Goal: Task Accomplishment & Management: Use online tool/utility

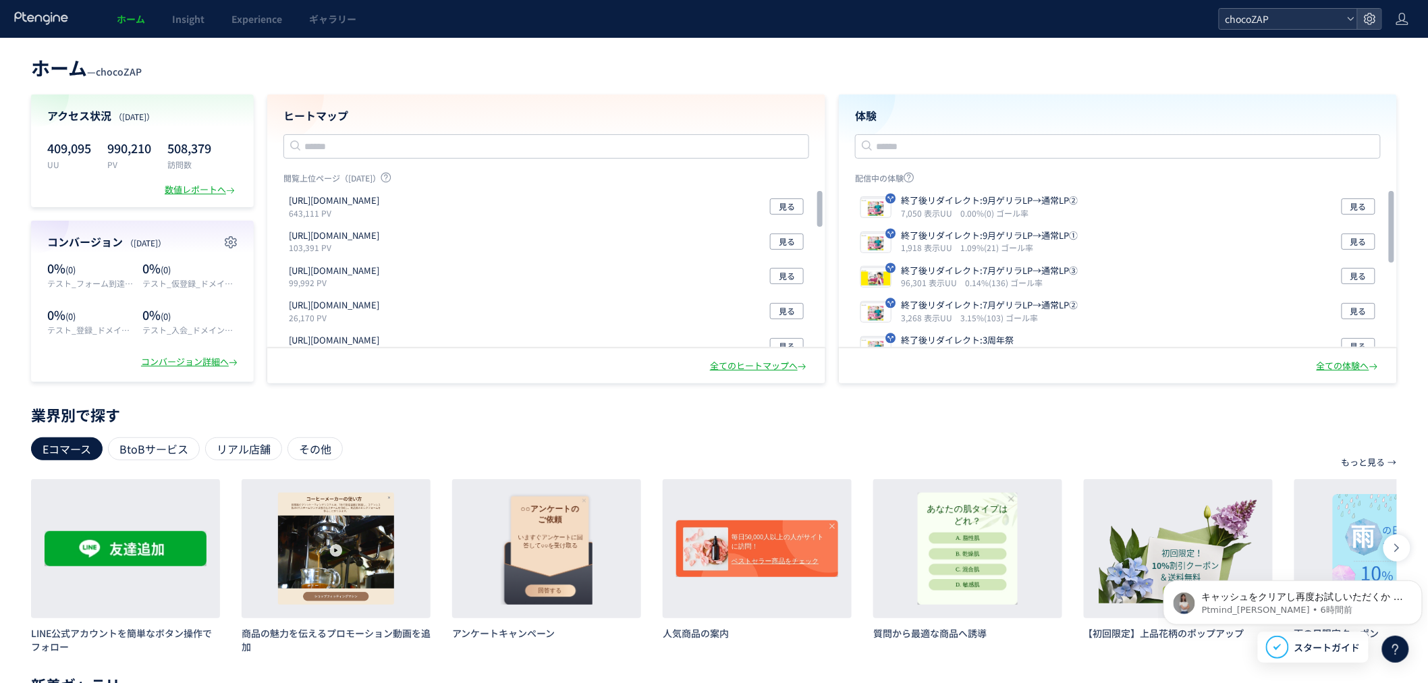
click at [1258, 14] on span "chocoZAP" at bounding box center [1282, 19] width 120 height 20
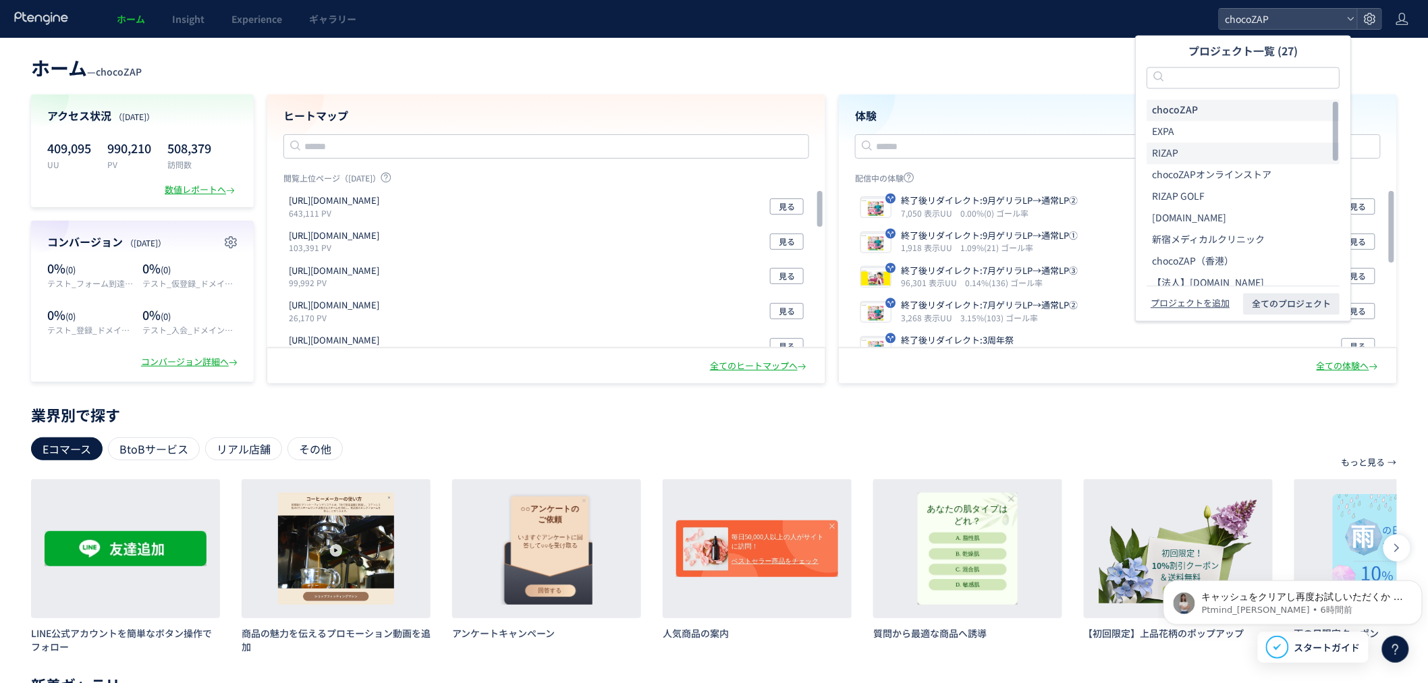
click at [1181, 151] on li "RIZAP" at bounding box center [1243, 153] width 193 height 22
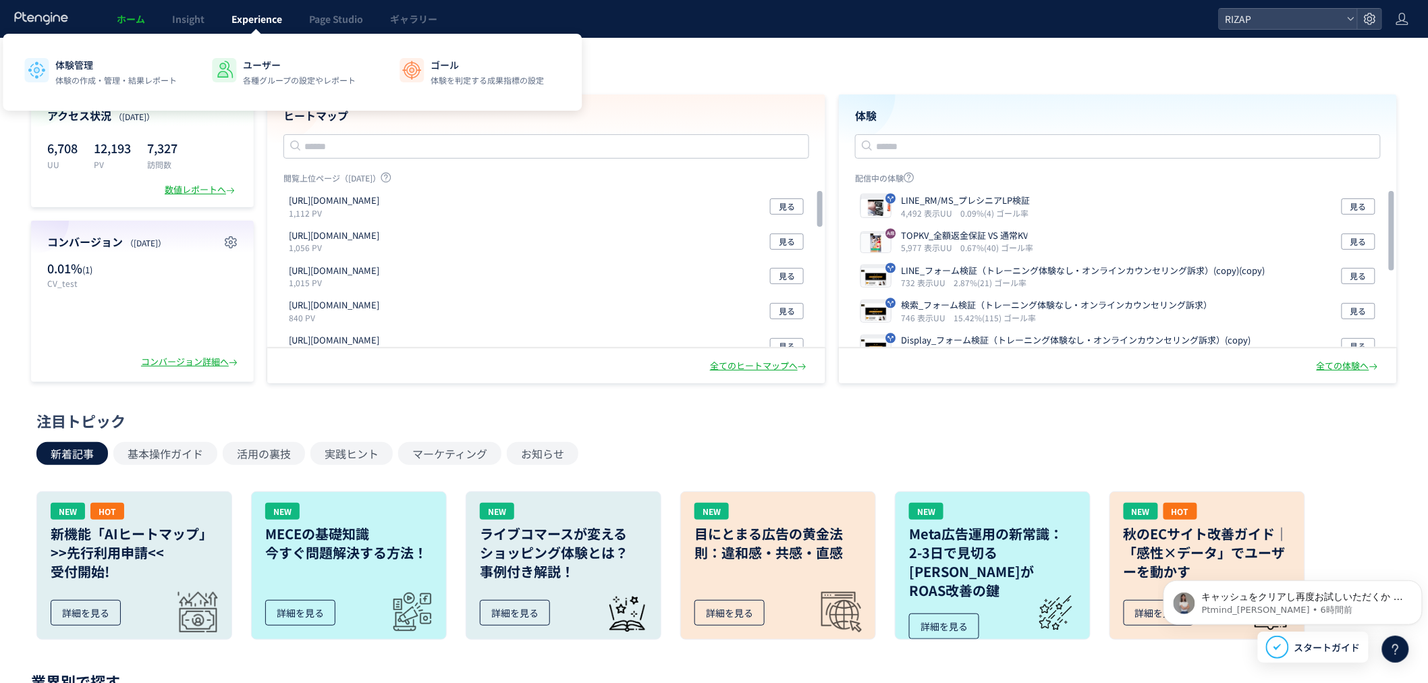
click at [267, 14] on span "Experience" at bounding box center [256, 18] width 51 height 13
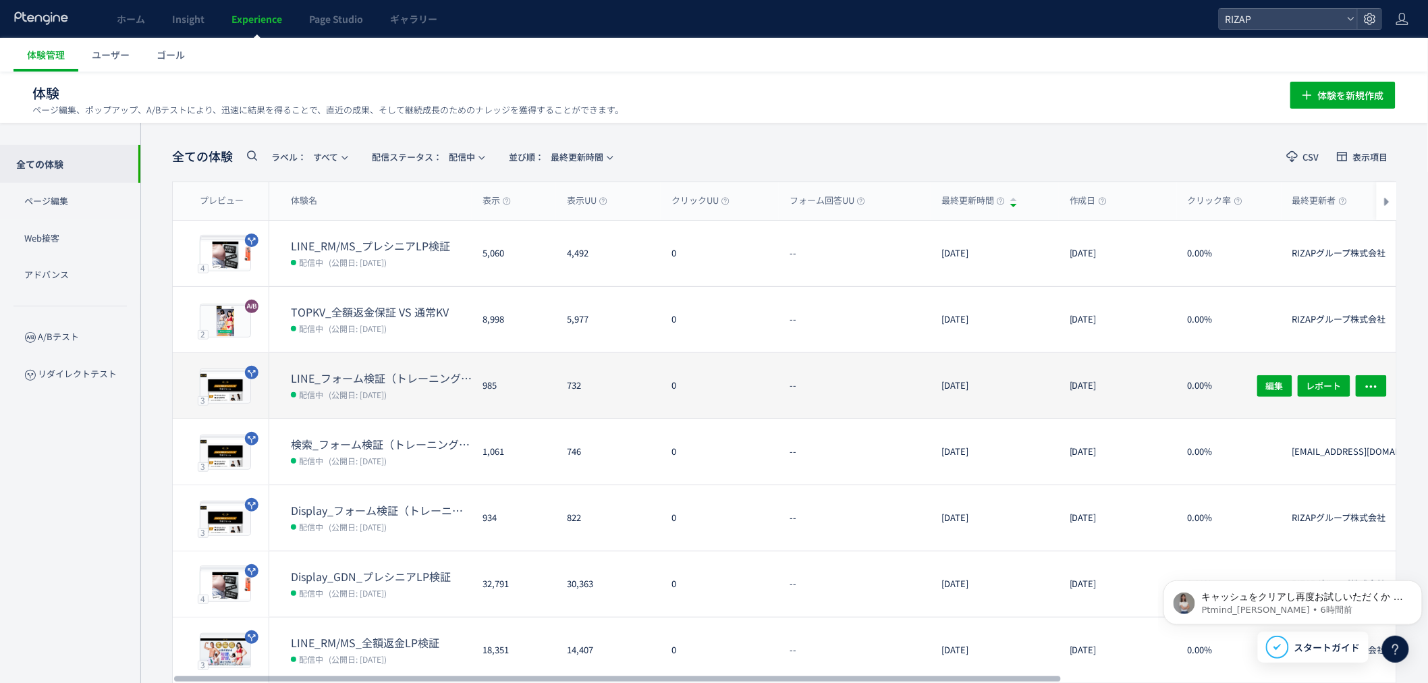
click at [362, 379] on dt "LINE_フォーム検証（トレーニング体験なし・オンラインカウンセリング訴求）(copy)(copy)" at bounding box center [381, 379] width 181 height 16
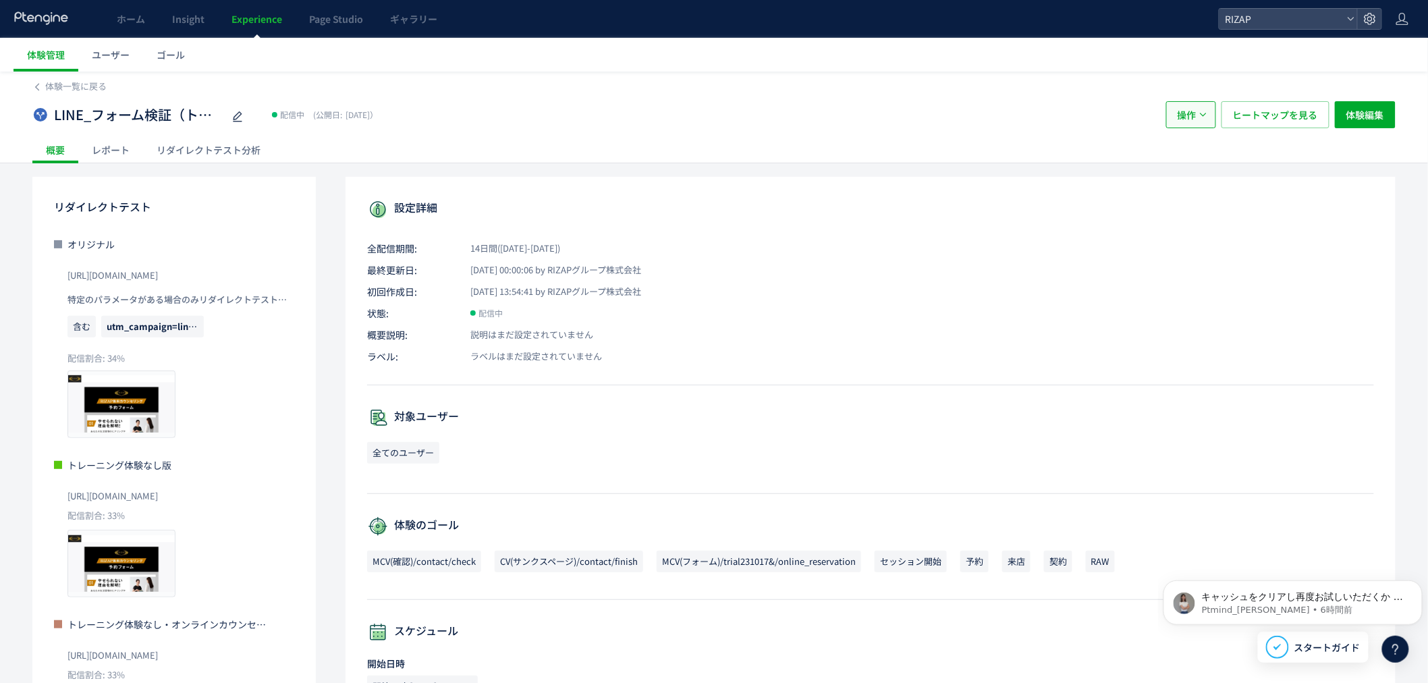
click at [1200, 117] on icon "button" at bounding box center [1203, 115] width 8 height 8
click at [1195, 181] on li "複製" at bounding box center [1191, 180] width 46 height 24
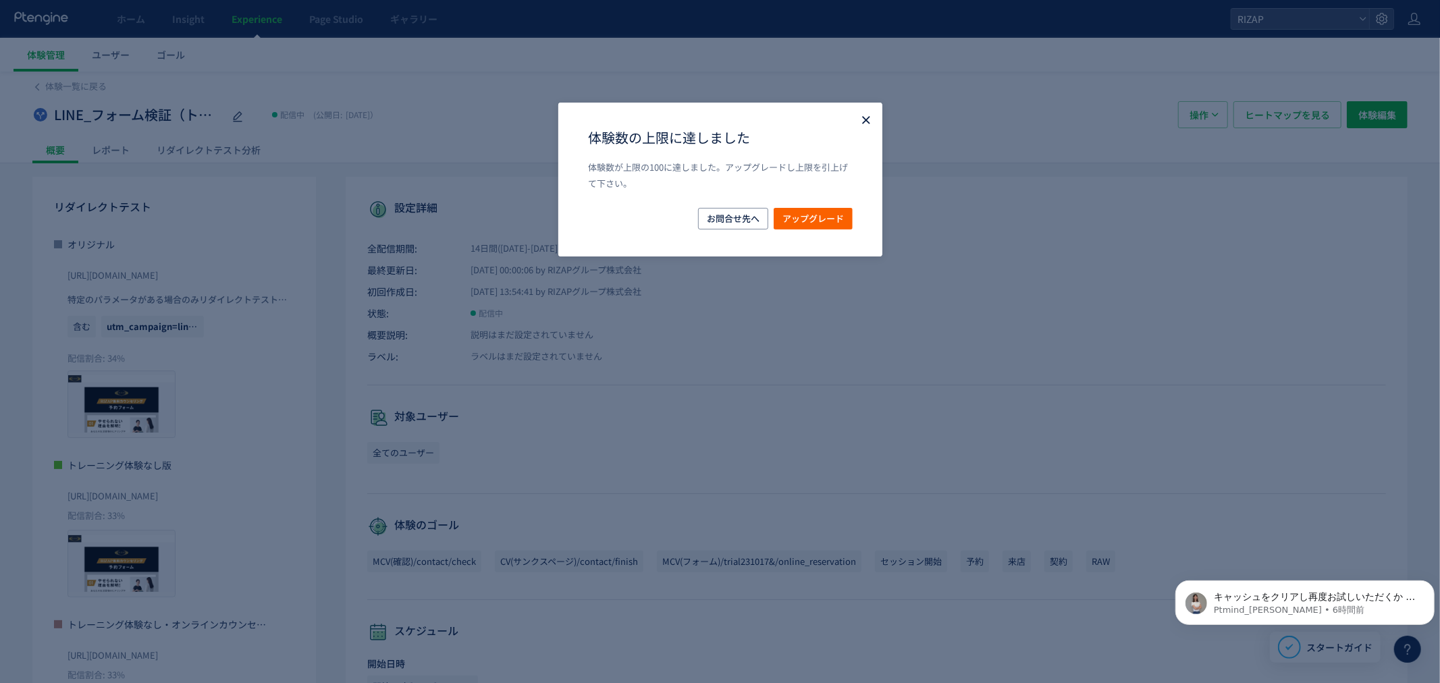
click at [862, 119] on icon "Close" at bounding box center [865, 119] width 13 height 13
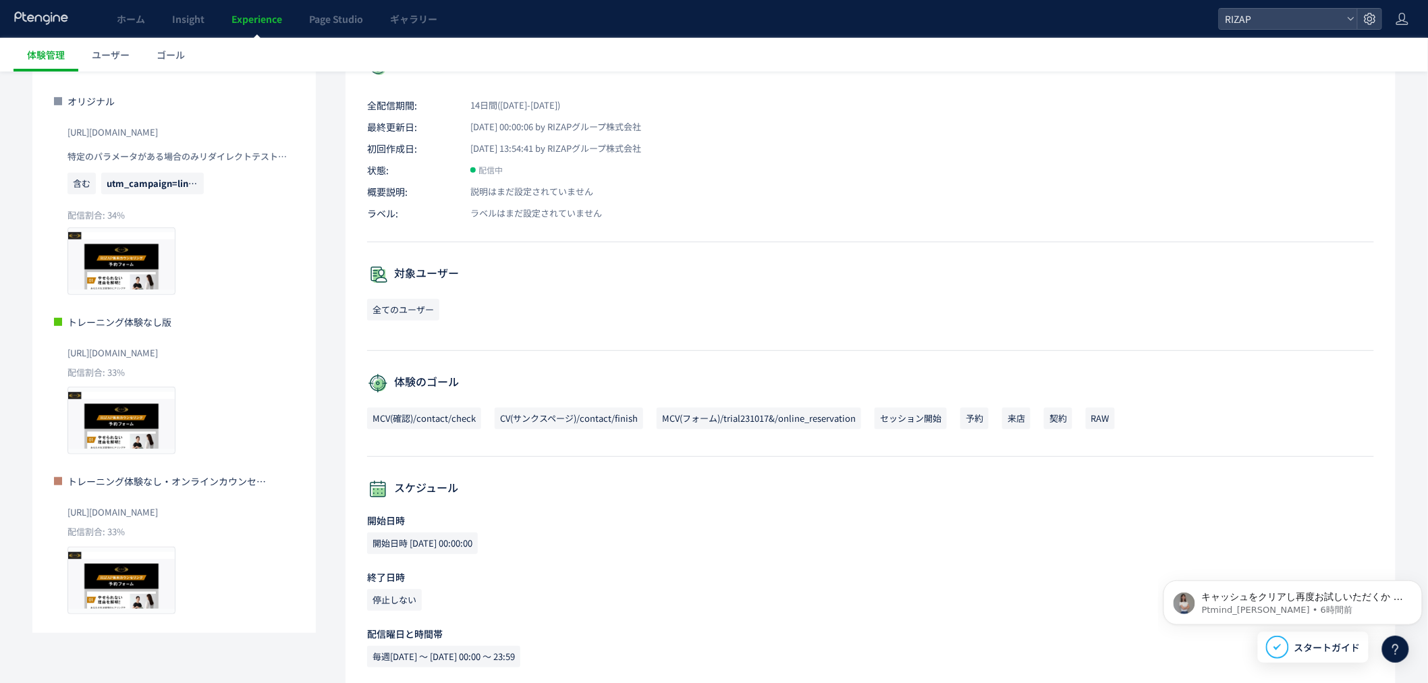
scroll to position [150, 0]
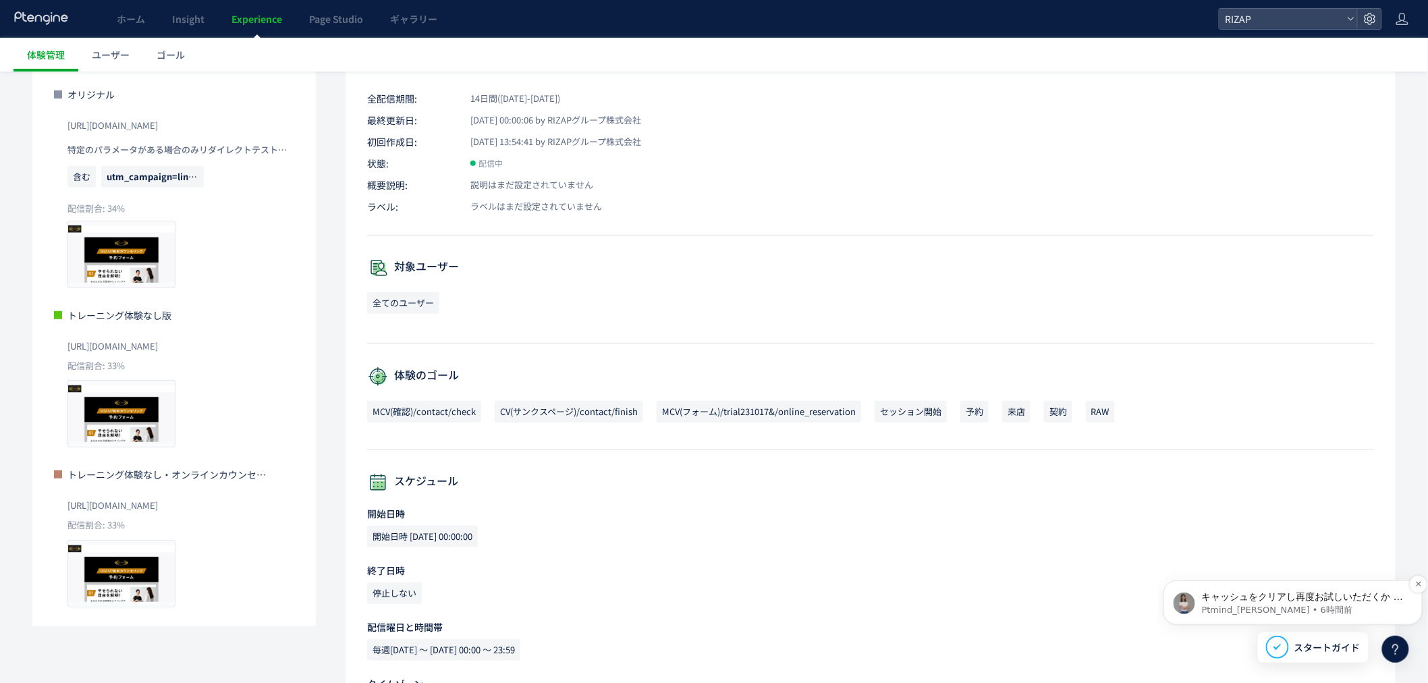
click at [1269, 606] on p "Ptmind_伊東 • 6時間前" at bounding box center [1303, 609] width 204 height 12
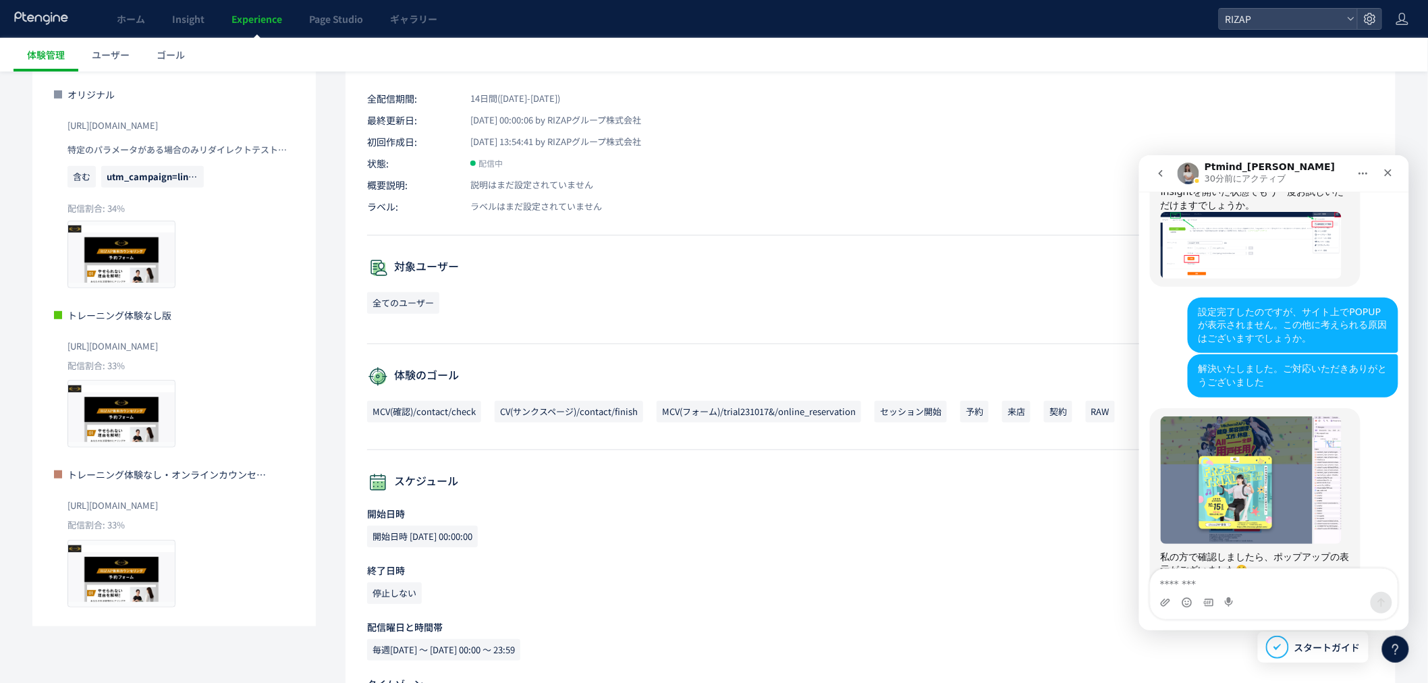
scroll to position [937, 0]
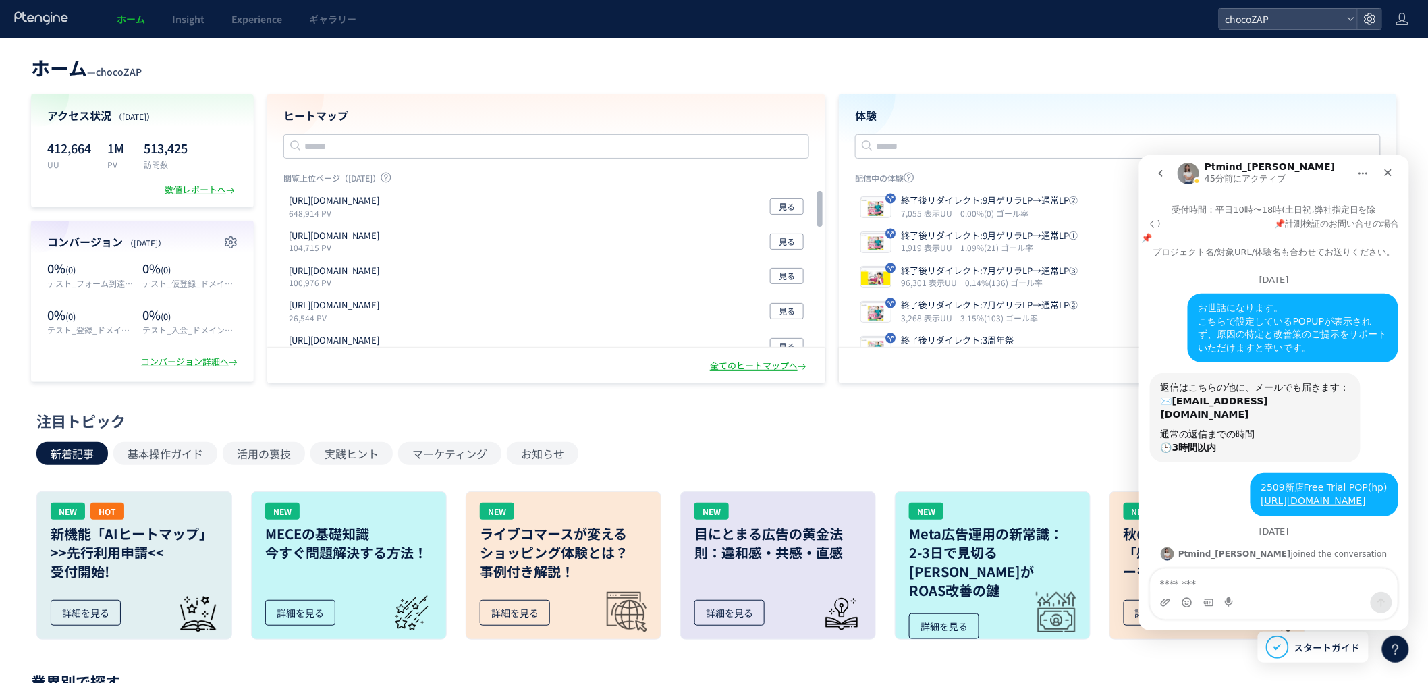
scroll to position [937, 0]
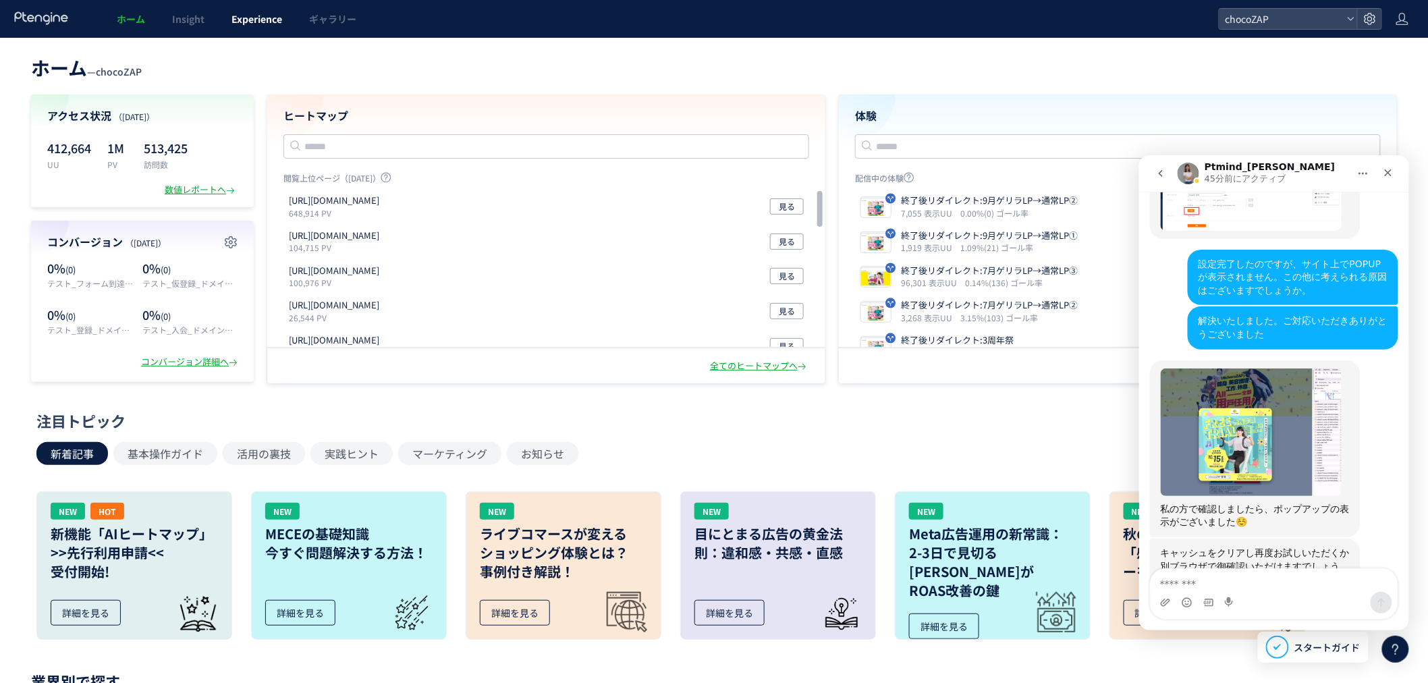
click at [257, 23] on span "Experience" at bounding box center [256, 18] width 51 height 13
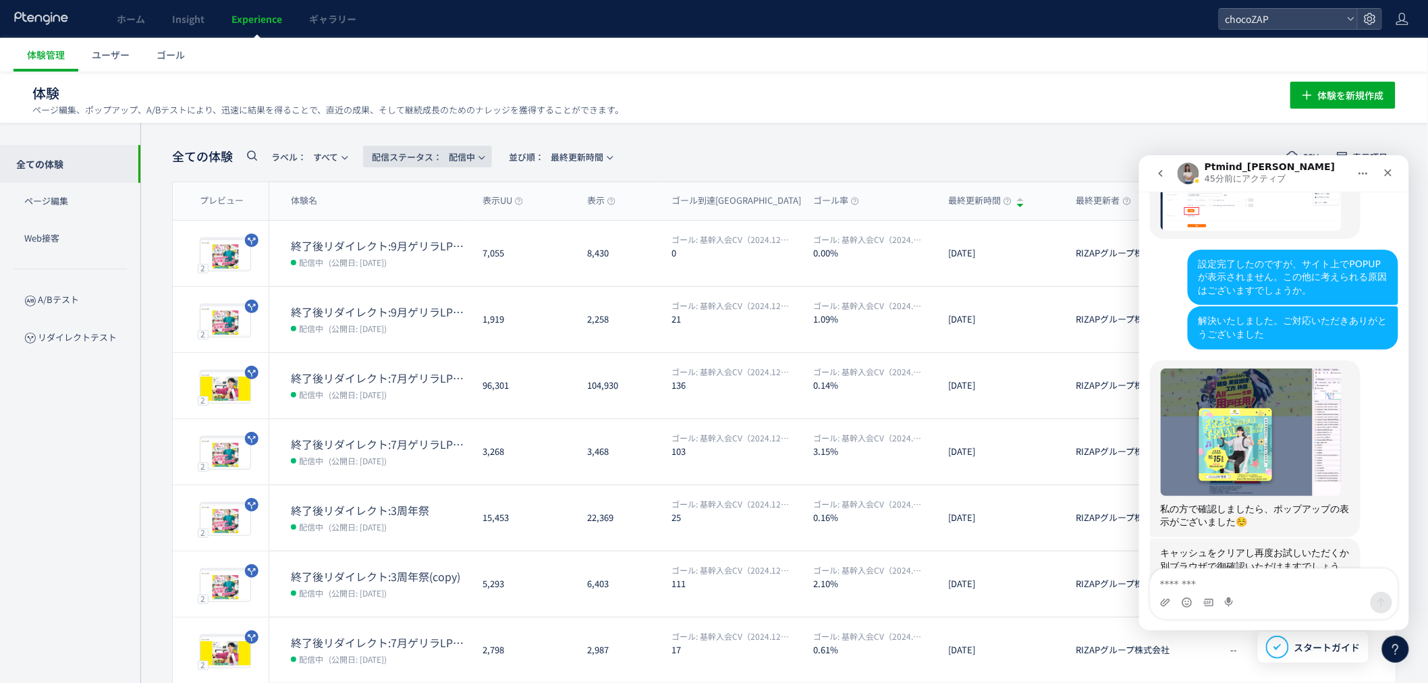
click at [461, 157] on span "配信ステータス​： 配信中" at bounding box center [423, 157] width 103 height 22
click at [1237, 29] on div "chocoZAP" at bounding box center [1300, 19] width 163 height 22
click at [1251, 15] on span "chocoZAP" at bounding box center [1282, 19] width 120 height 20
click at [1170, 144] on li "RIZAP" at bounding box center [1243, 153] width 193 height 22
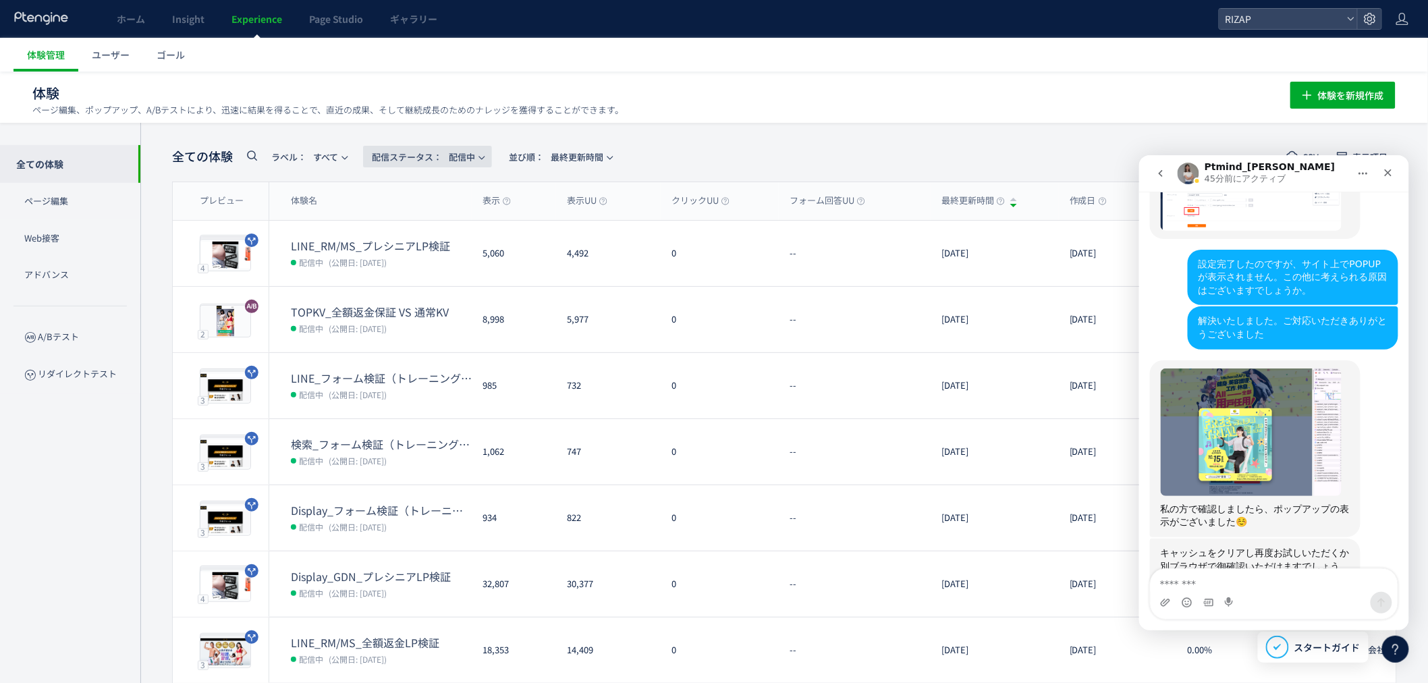
click at [481, 157] on button "配信ステータス​： 配信中" at bounding box center [427, 157] width 129 height 22
click at [434, 271] on li "停止中" at bounding box center [431, 267] width 55 height 24
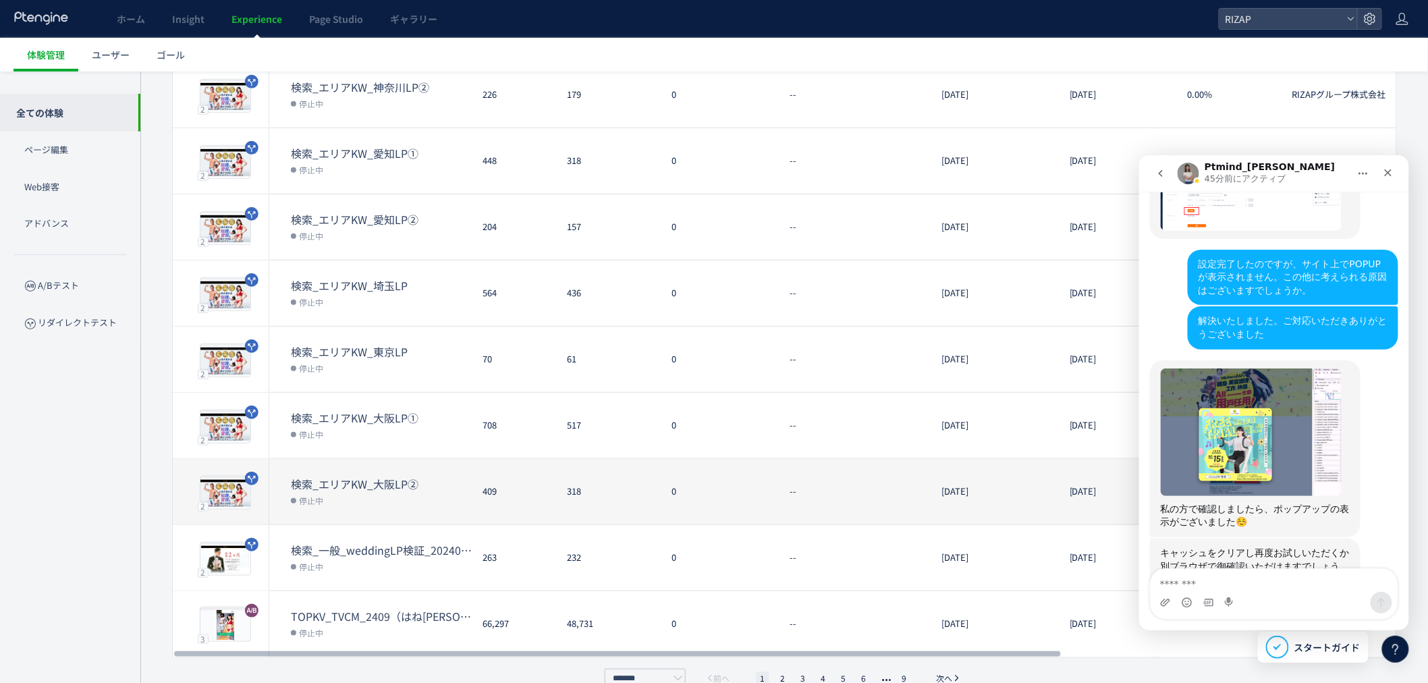
scroll to position [248, 0]
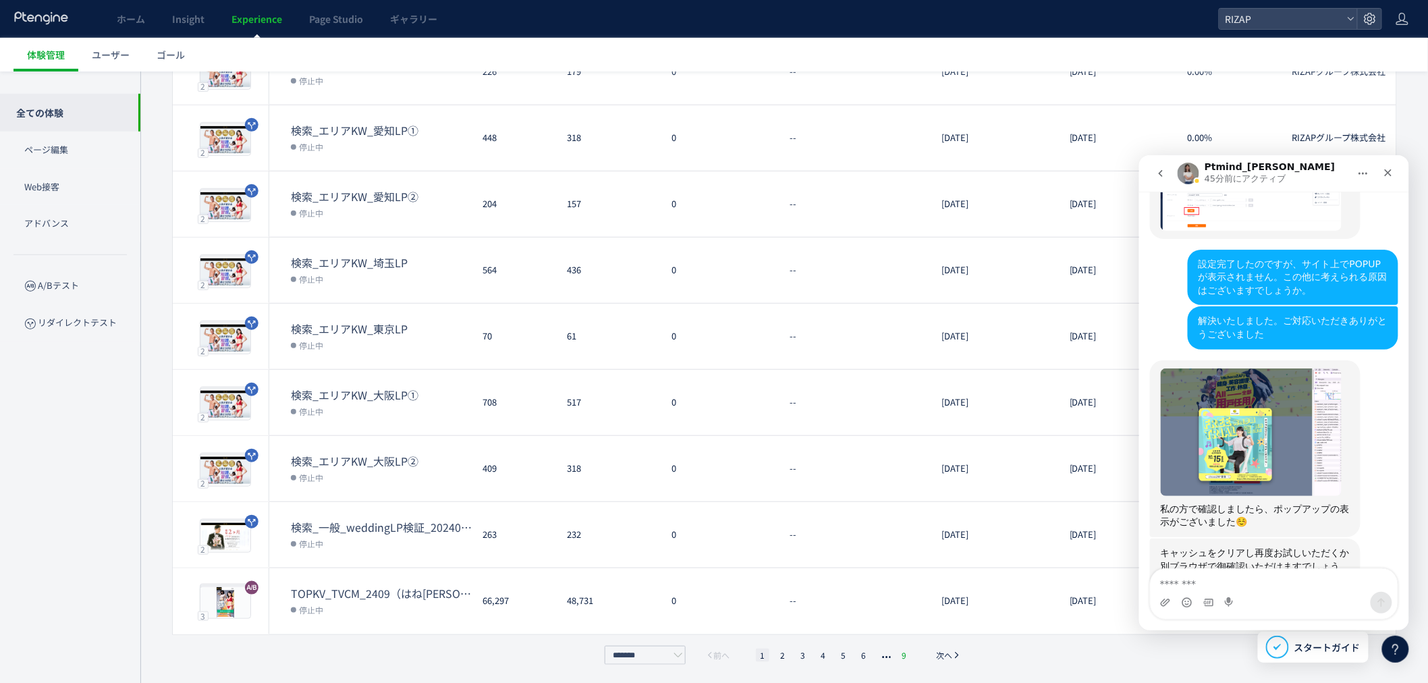
click at [904, 657] on li "9" at bounding box center [904, 655] width 13 height 13
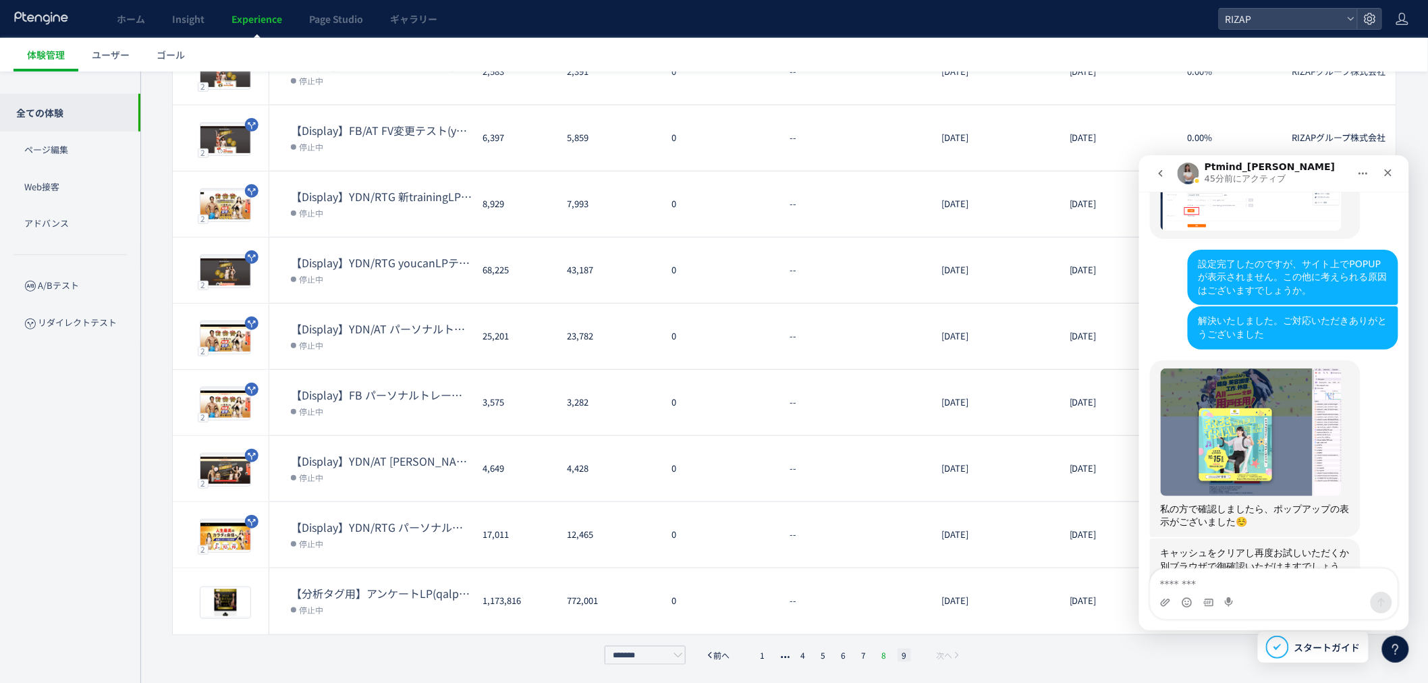
click at [885, 653] on li "8" at bounding box center [883, 655] width 13 height 13
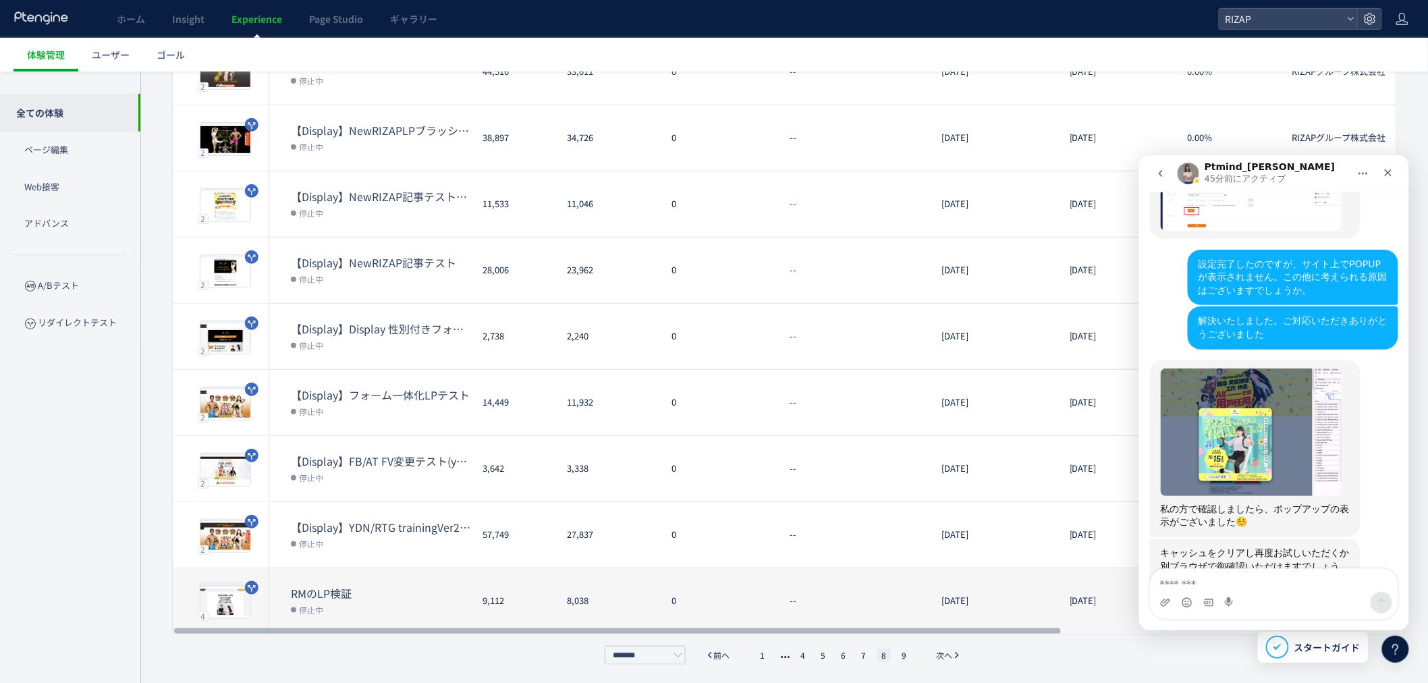
click at [347, 594] on dt "RMのLP検証" at bounding box center [381, 594] width 181 height 16
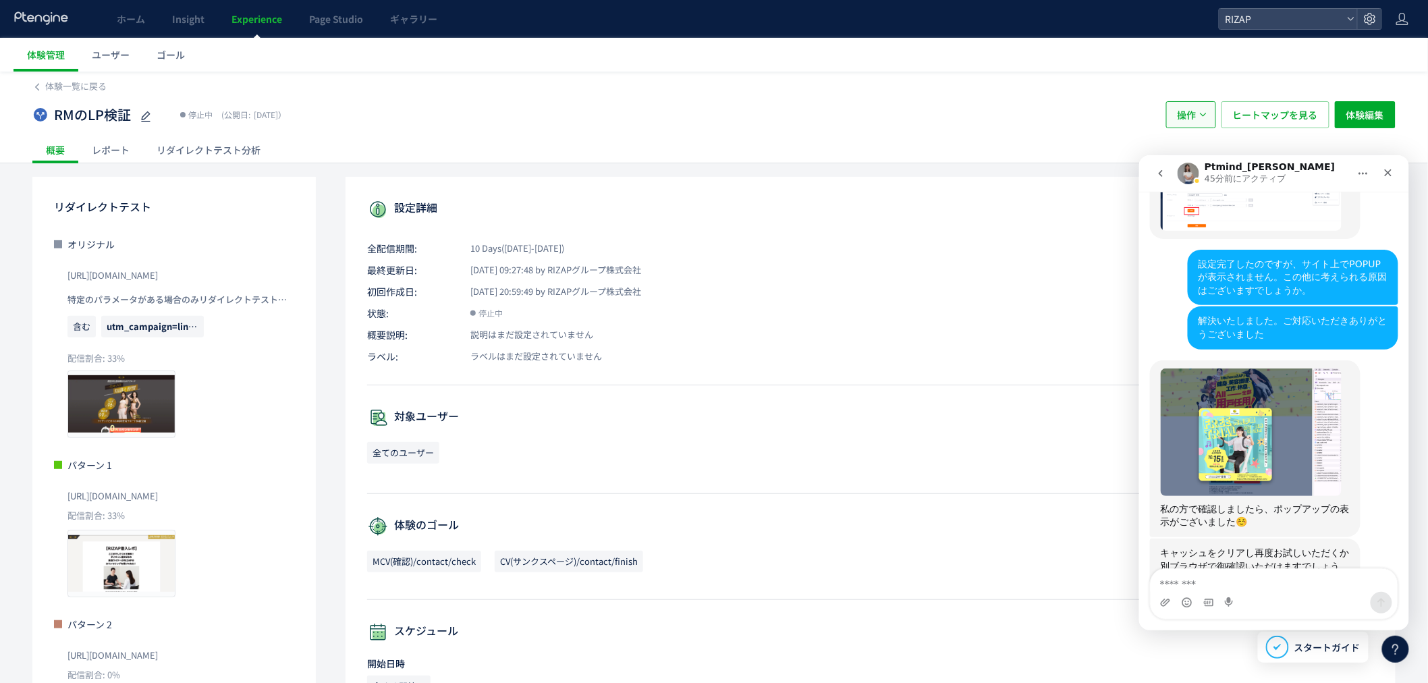
click at [1203, 111] on icon "button" at bounding box center [1203, 115] width 8 height 8
click at [1388, 178] on div "クローズ" at bounding box center [1387, 172] width 24 height 24
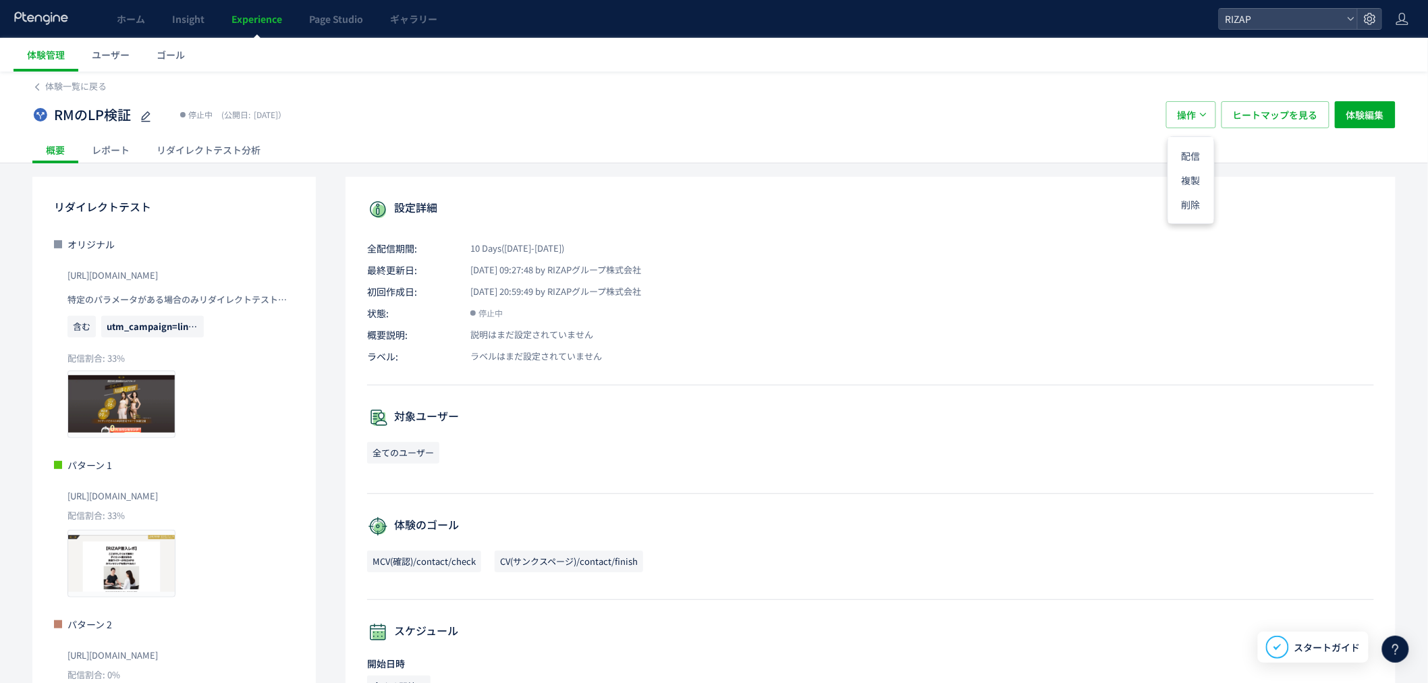
scroll to position [937, 0]
click at [1192, 202] on li "削除" at bounding box center [1191, 204] width 46 height 24
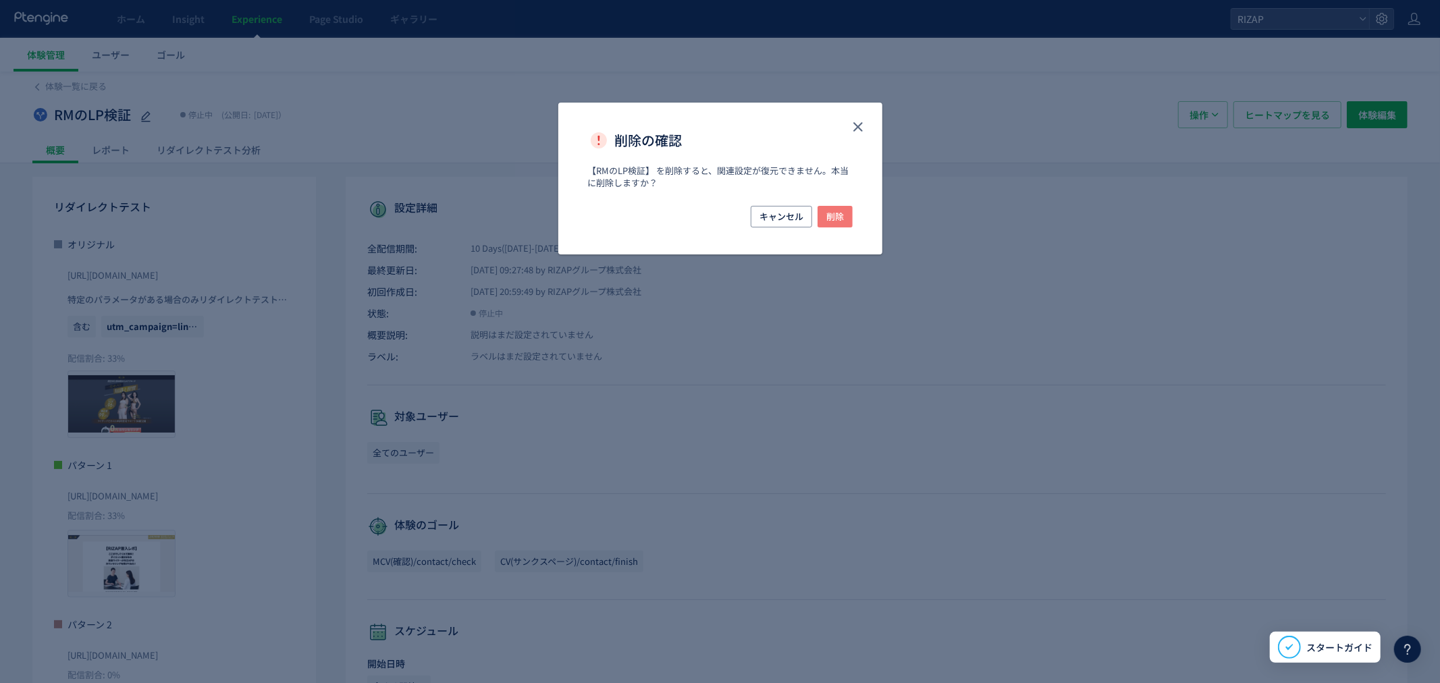
click at [840, 217] on span "削除" at bounding box center [835, 217] width 18 height 22
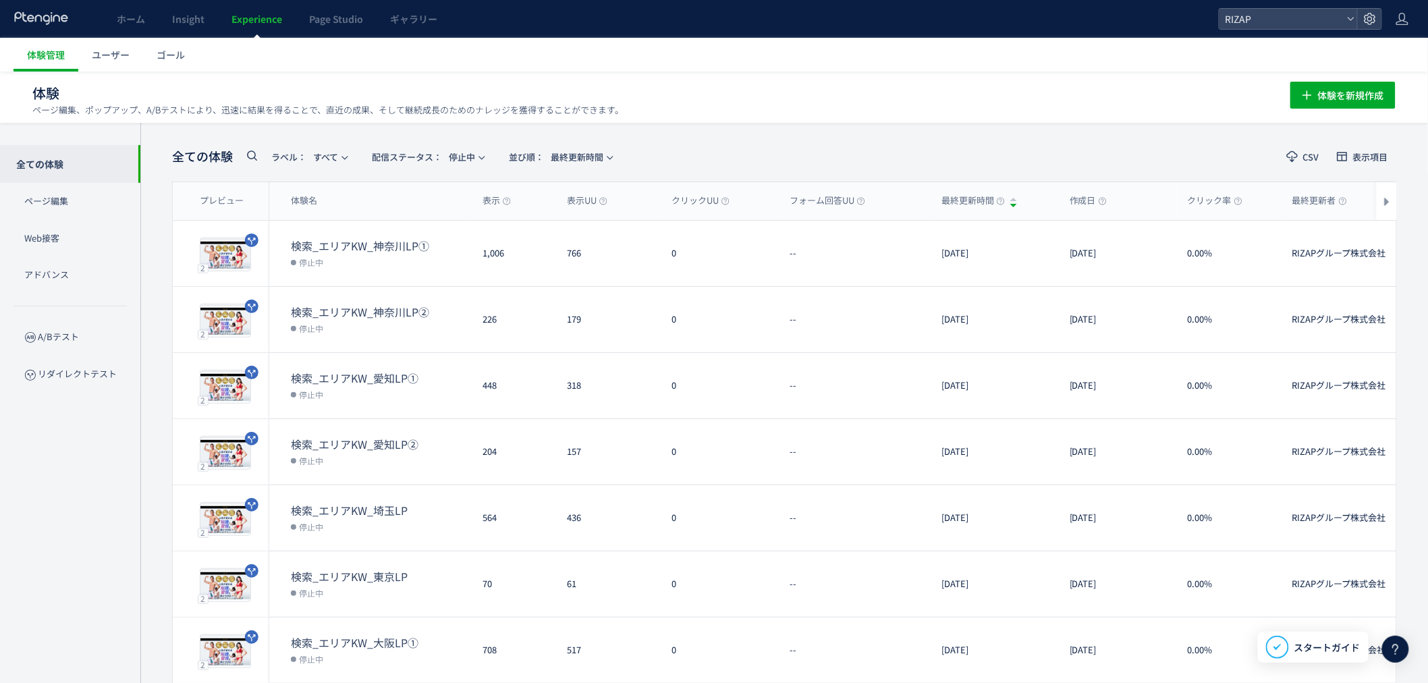
click at [234, 13] on span "Experience" at bounding box center [256, 18] width 51 height 13
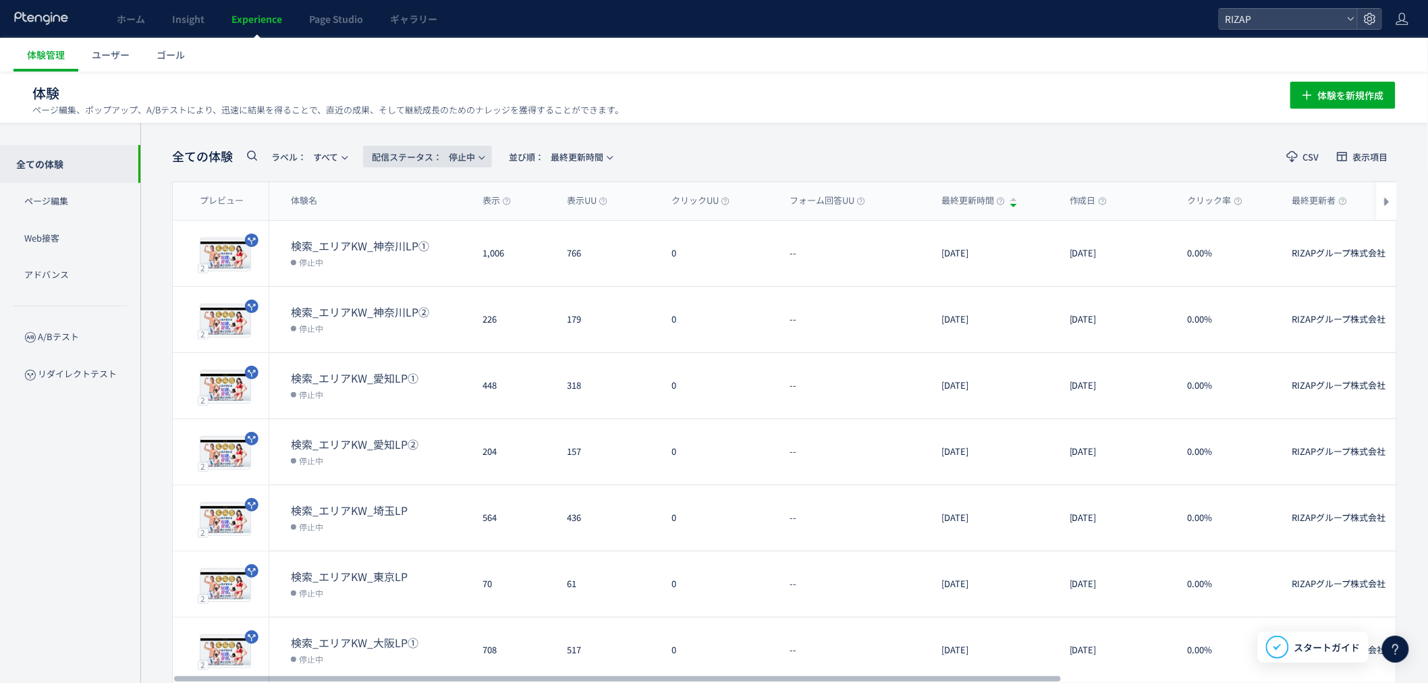
click at [486, 157] on icon "button" at bounding box center [482, 158] width 8 height 8
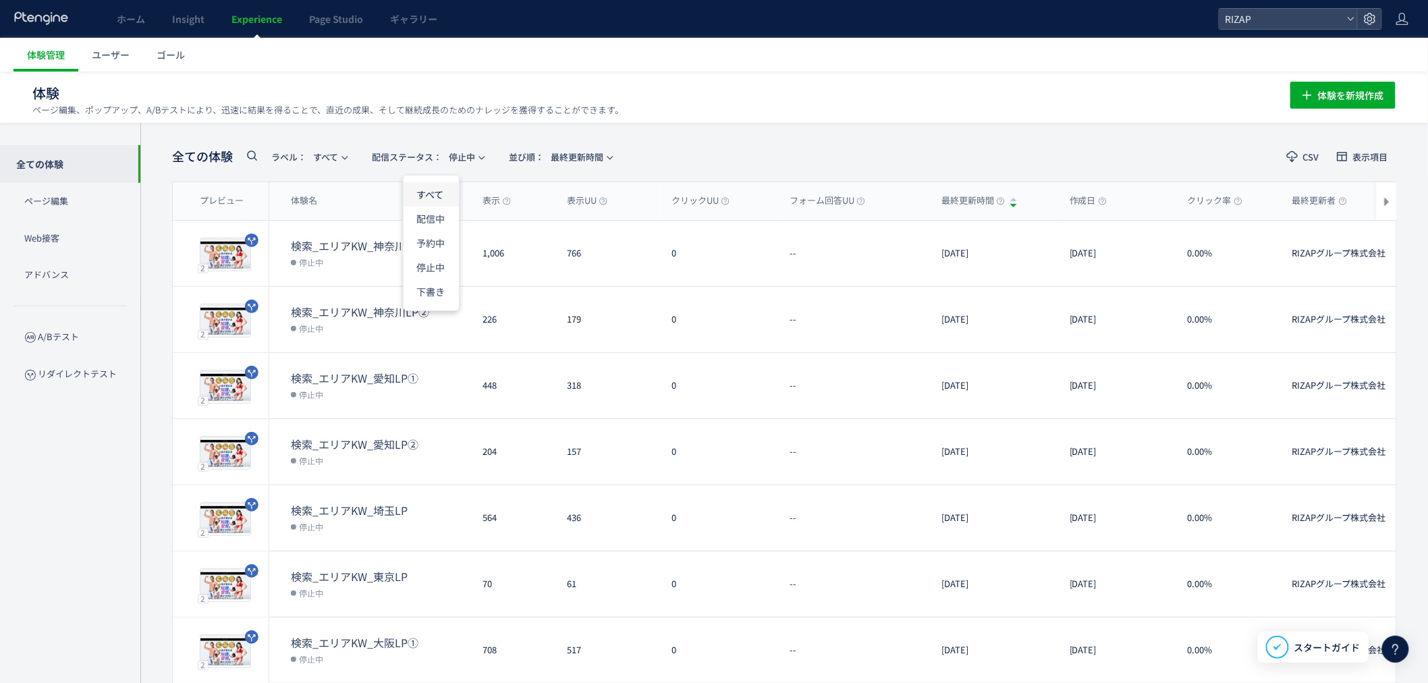
click at [446, 189] on li "すべて" at bounding box center [431, 194] width 55 height 24
click at [468, 155] on span "配信ステータス​： すべて" at bounding box center [423, 157] width 102 height 22
click at [437, 211] on li "配信中" at bounding box center [430, 219] width 55 height 24
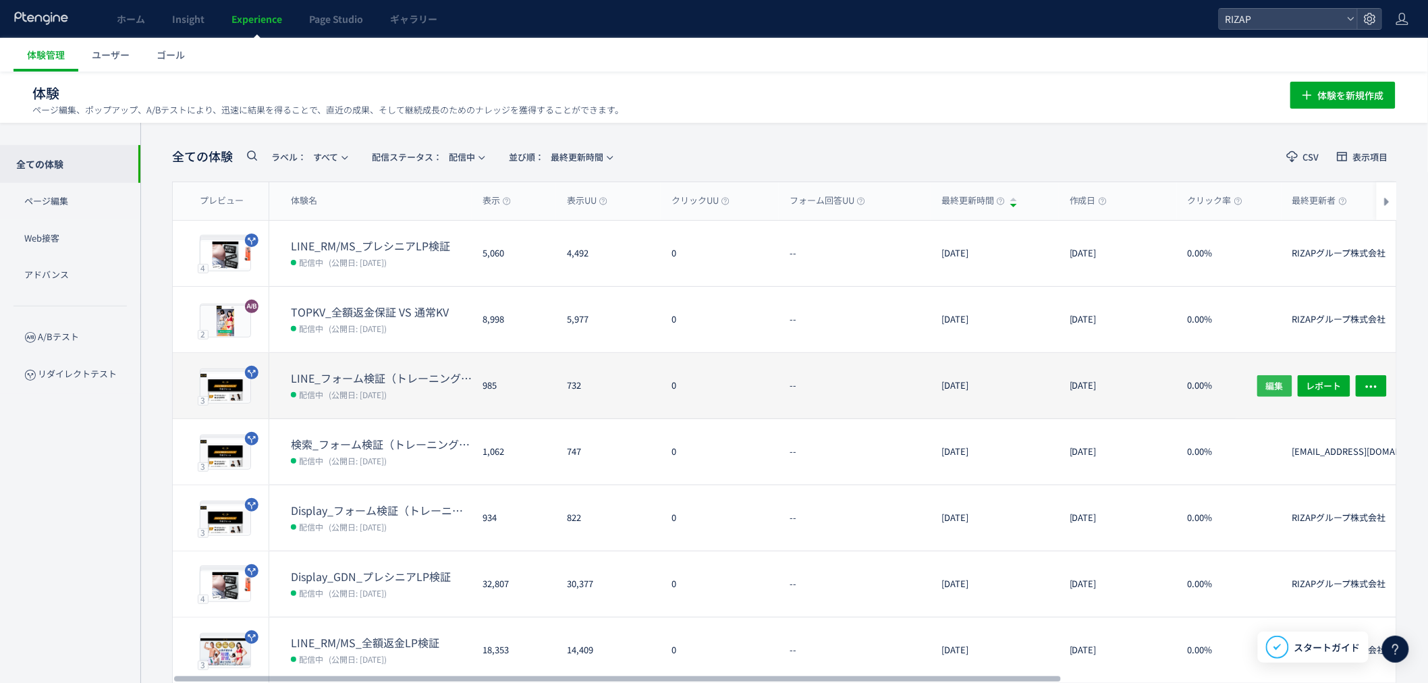
click at [1277, 386] on span "編集" at bounding box center [1275, 386] width 18 height 22
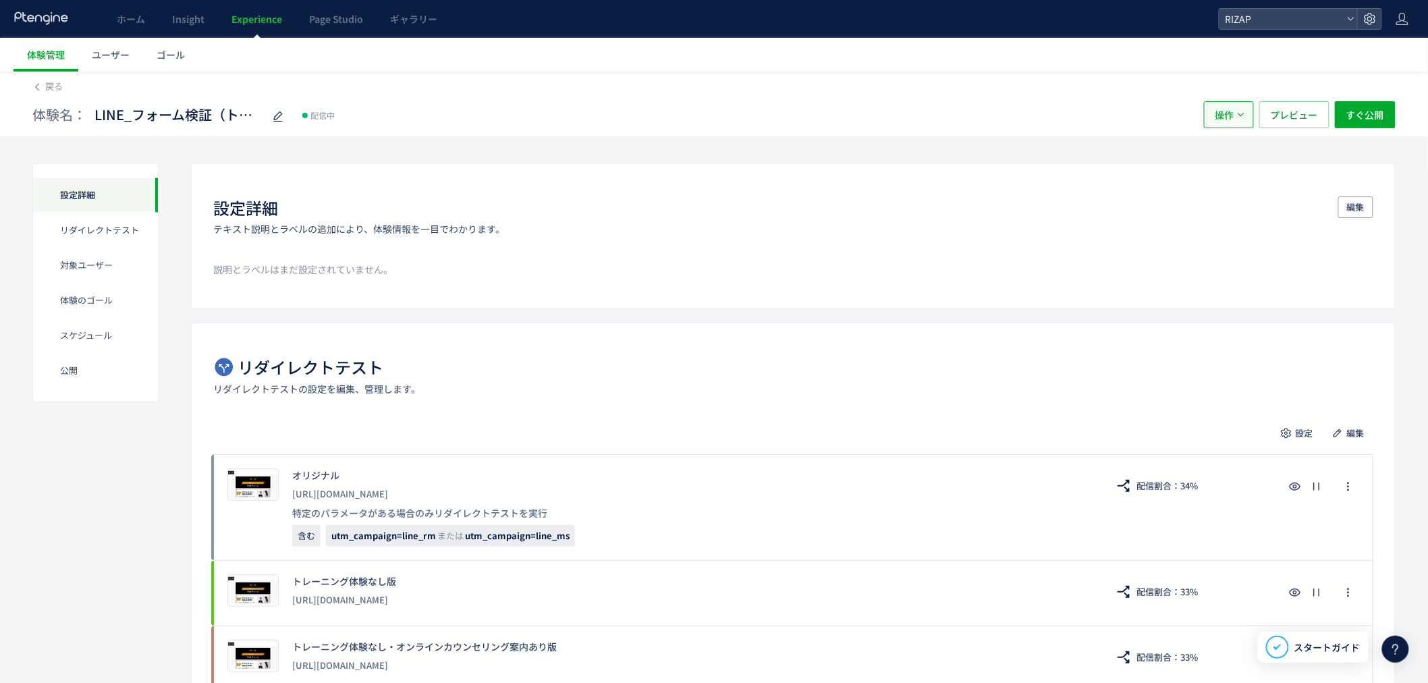
click at [1227, 122] on span "操作" at bounding box center [1225, 114] width 19 height 27
click at [1235, 177] on li "複製" at bounding box center [1229, 180] width 46 height 24
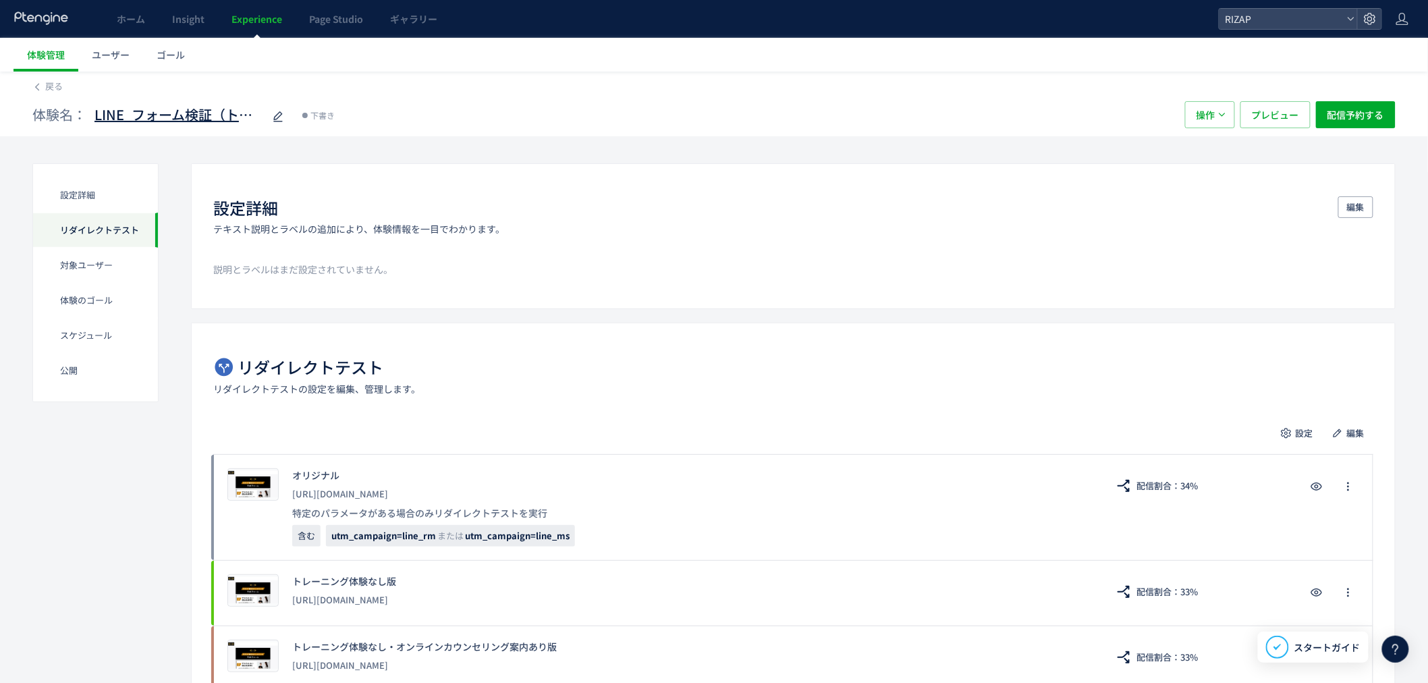
click at [159, 113] on span "LINE_フォーム検証（トレーニング体験なし・オンラインカウンセリング訴求）(copy)(copy)(copy)" at bounding box center [178, 115] width 169 height 20
click at [224, 111] on input "**********" at bounding box center [178, 115] width 169 height 27
drag, startPoint x: 137, startPoint y: 111, endPoint x: 182, endPoint y: 111, distance: 45.2
click at [182, 111] on input "**********" at bounding box center [178, 115] width 169 height 27
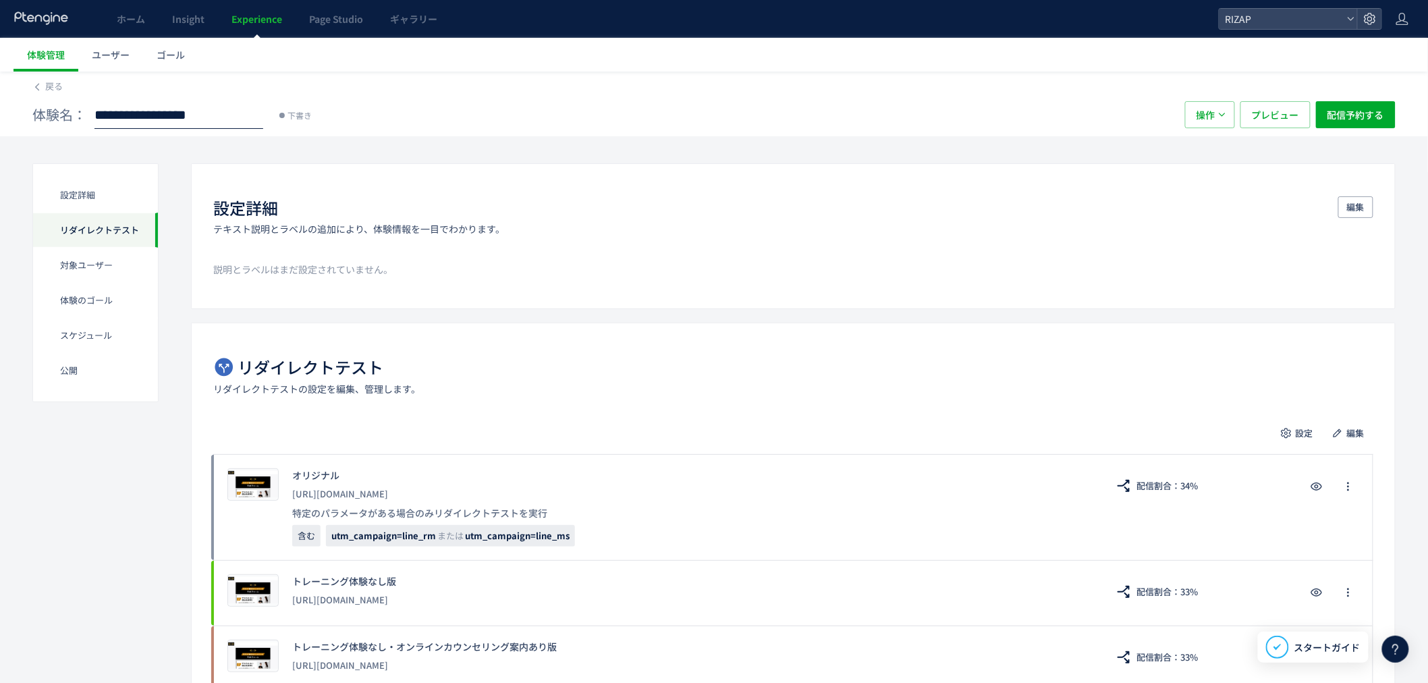
type input "**********"
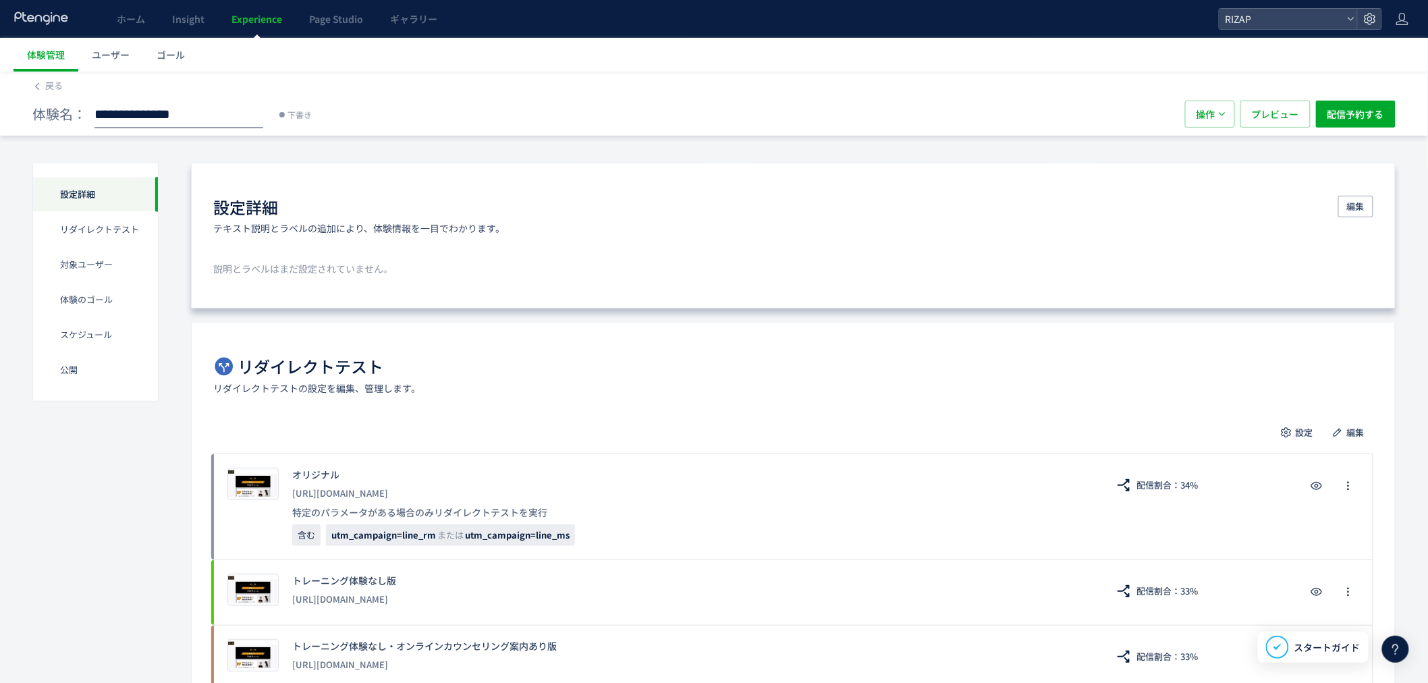
scroll to position [0, 0]
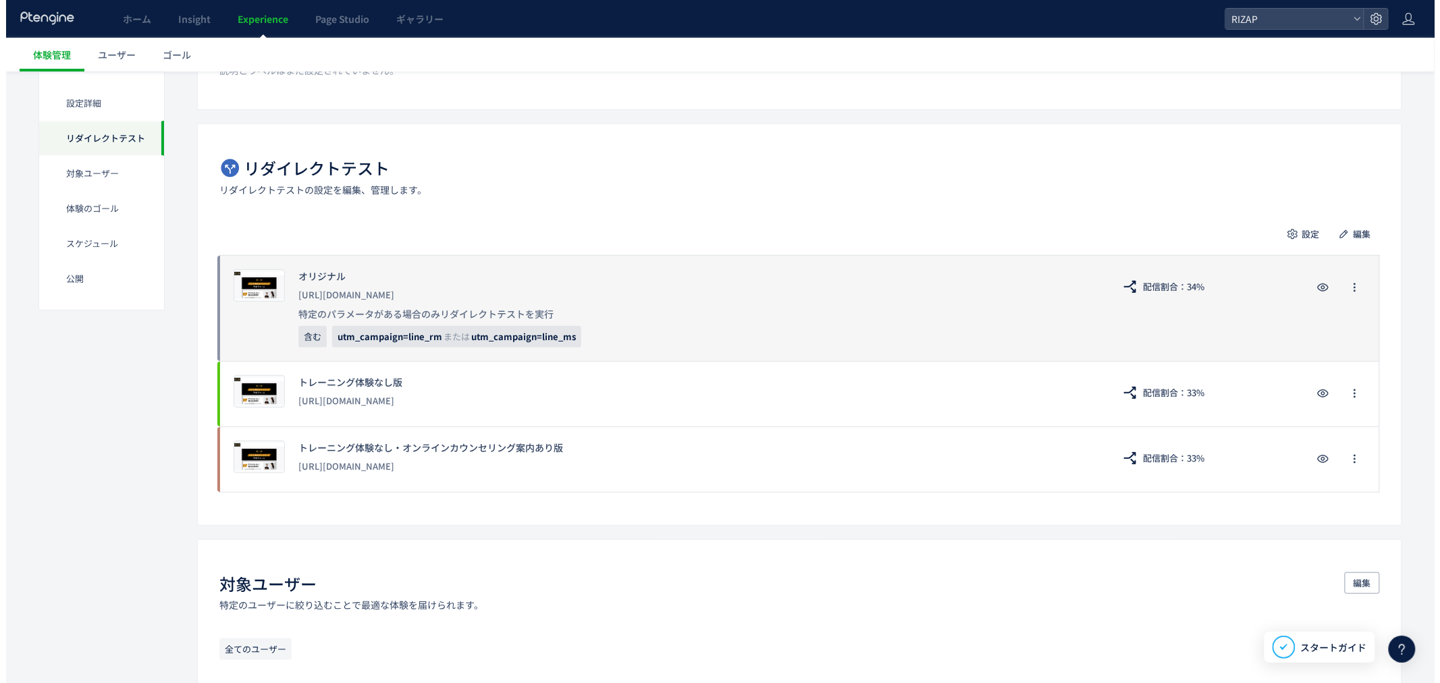
scroll to position [225, 0]
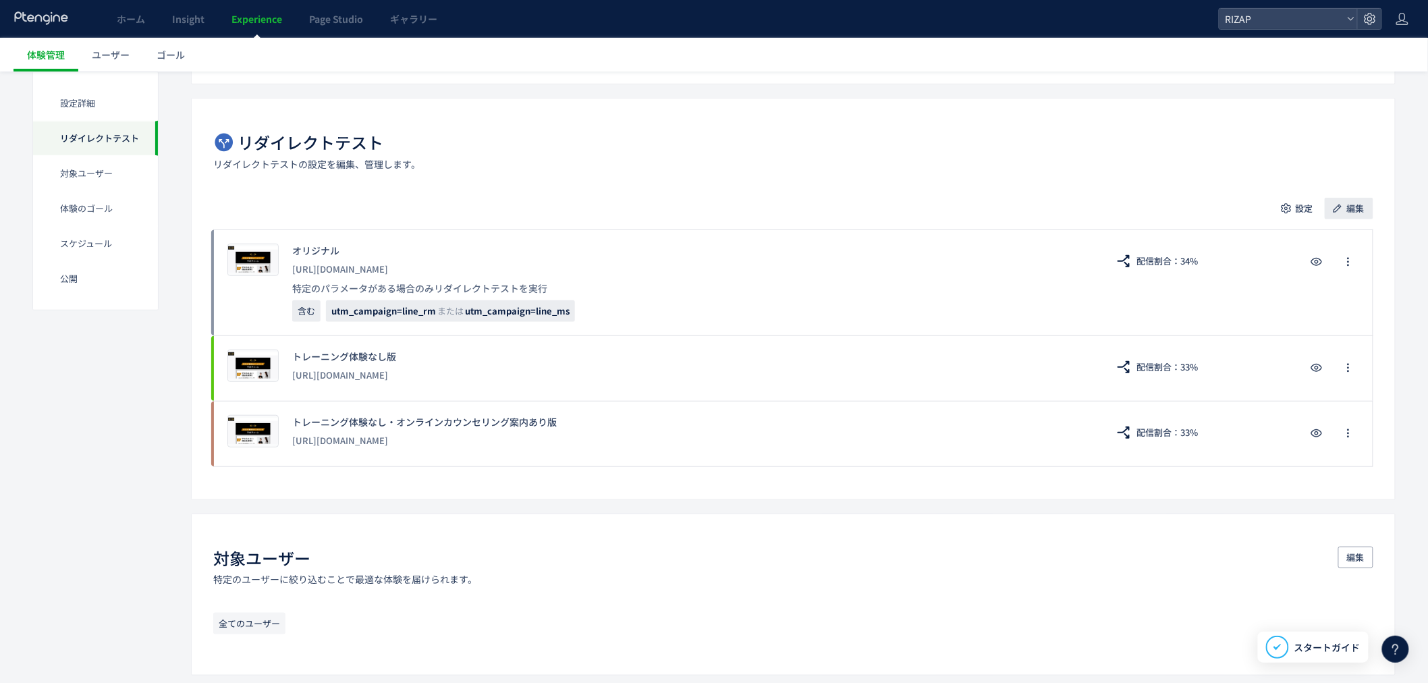
click at [1344, 208] on span "button" at bounding box center [1337, 208] width 13 height 13
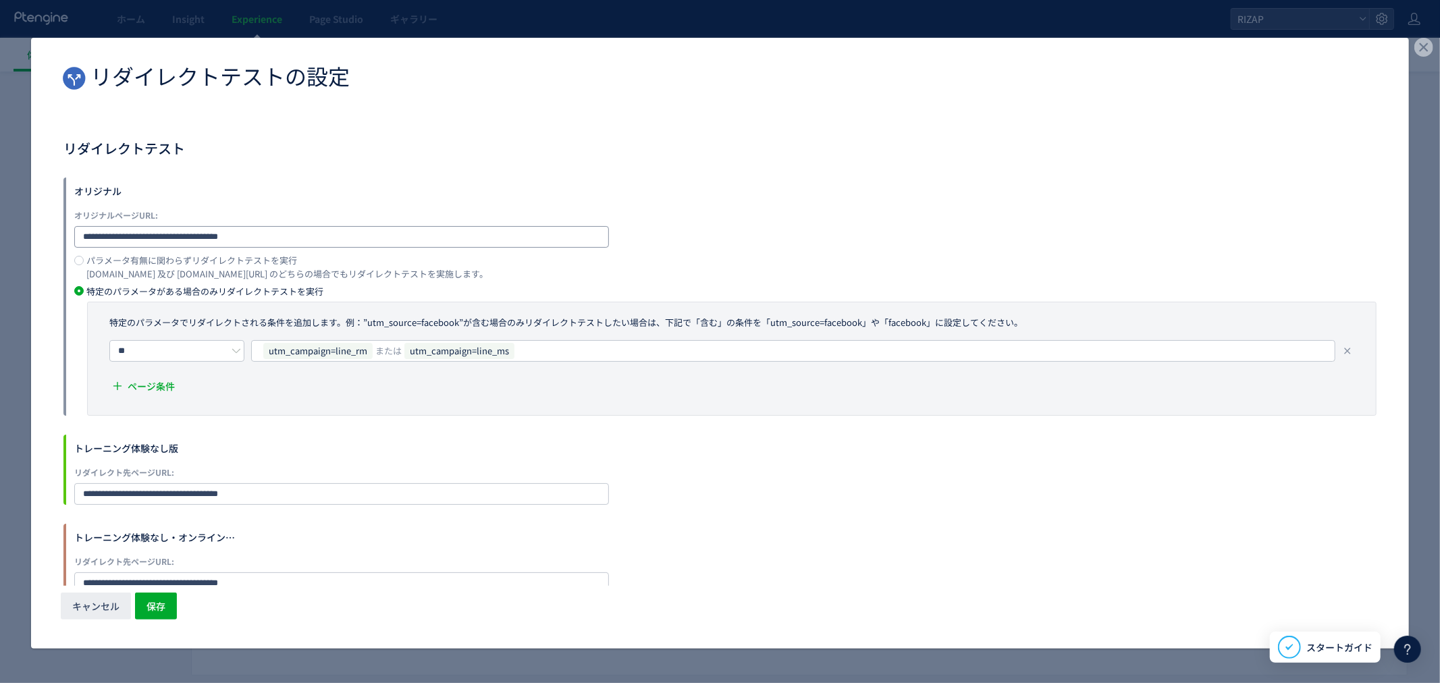
drag, startPoint x: 275, startPoint y: 234, endPoint x: 37, endPoint y: 246, distance: 238.6
click at [37, 246] on div "**********" at bounding box center [719, 382] width 1377 height 487
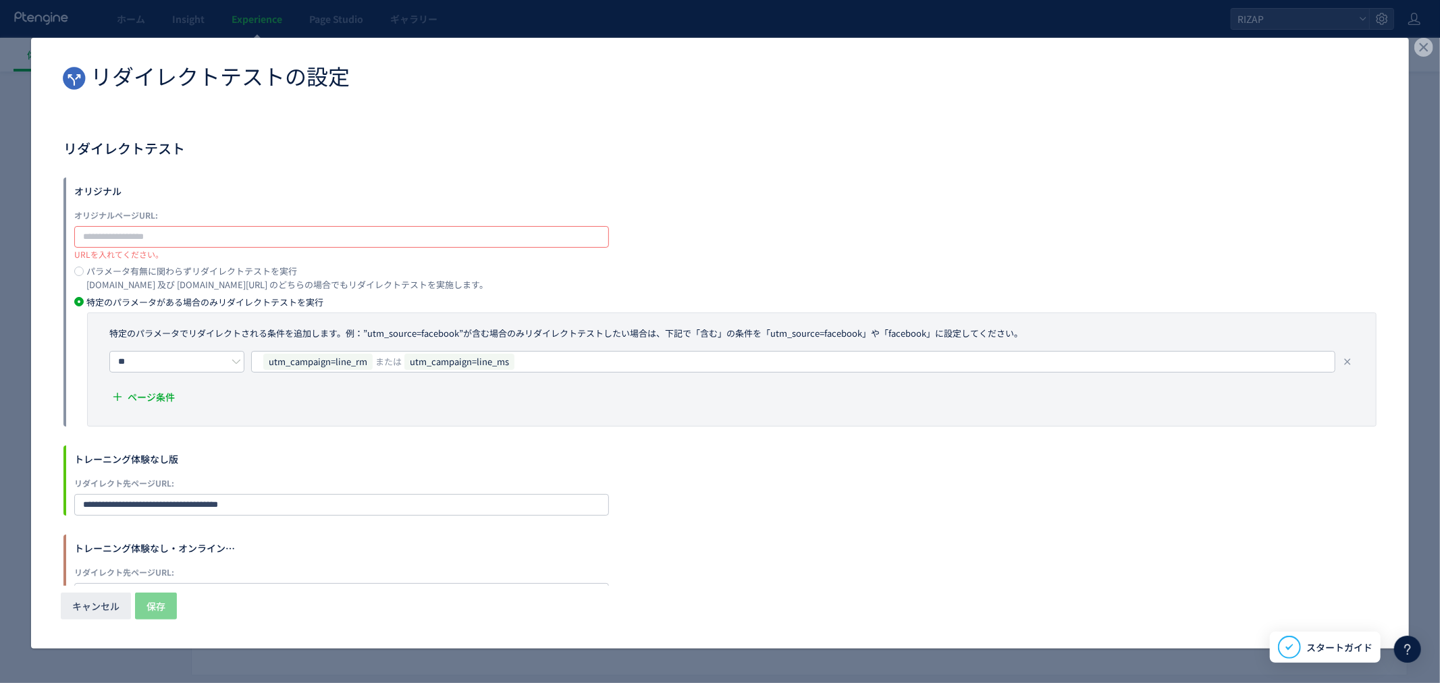
click at [112, 228] on input "dialog" at bounding box center [341, 237] width 535 height 22
paste input "**********"
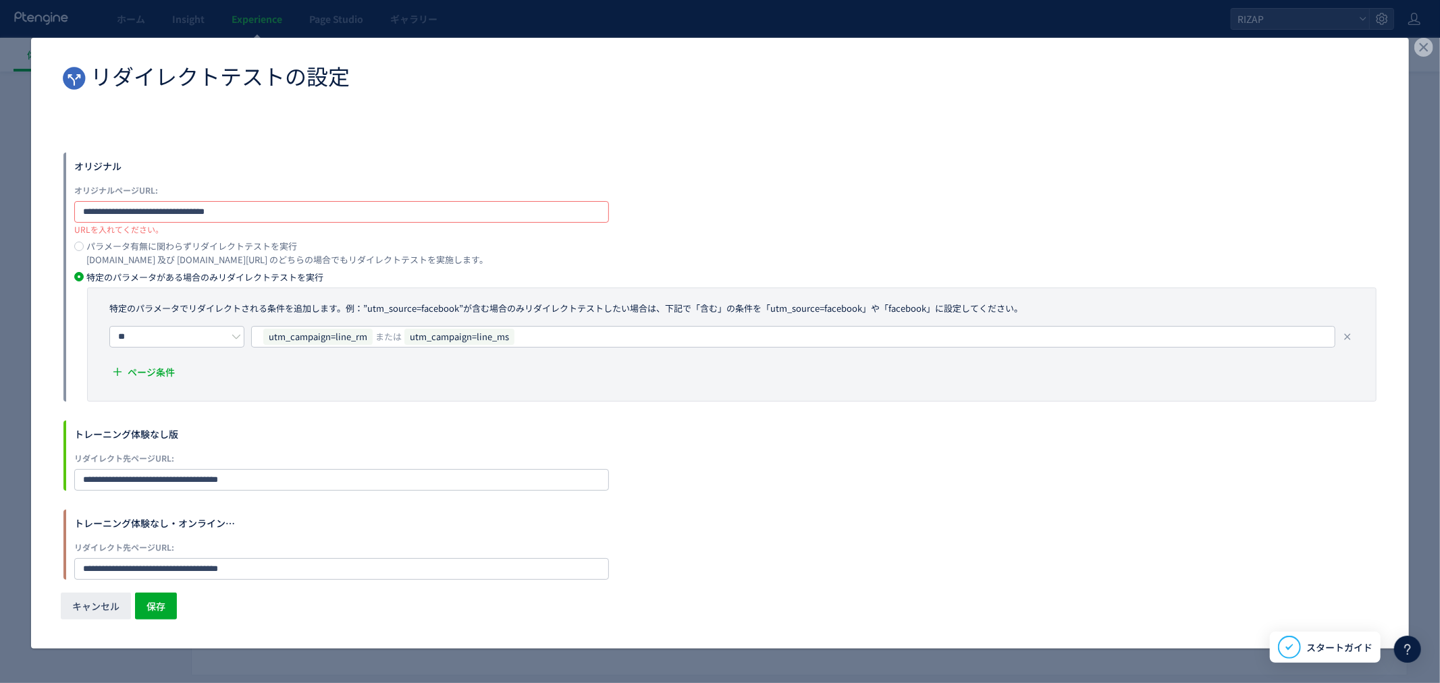
scroll to position [48, 0]
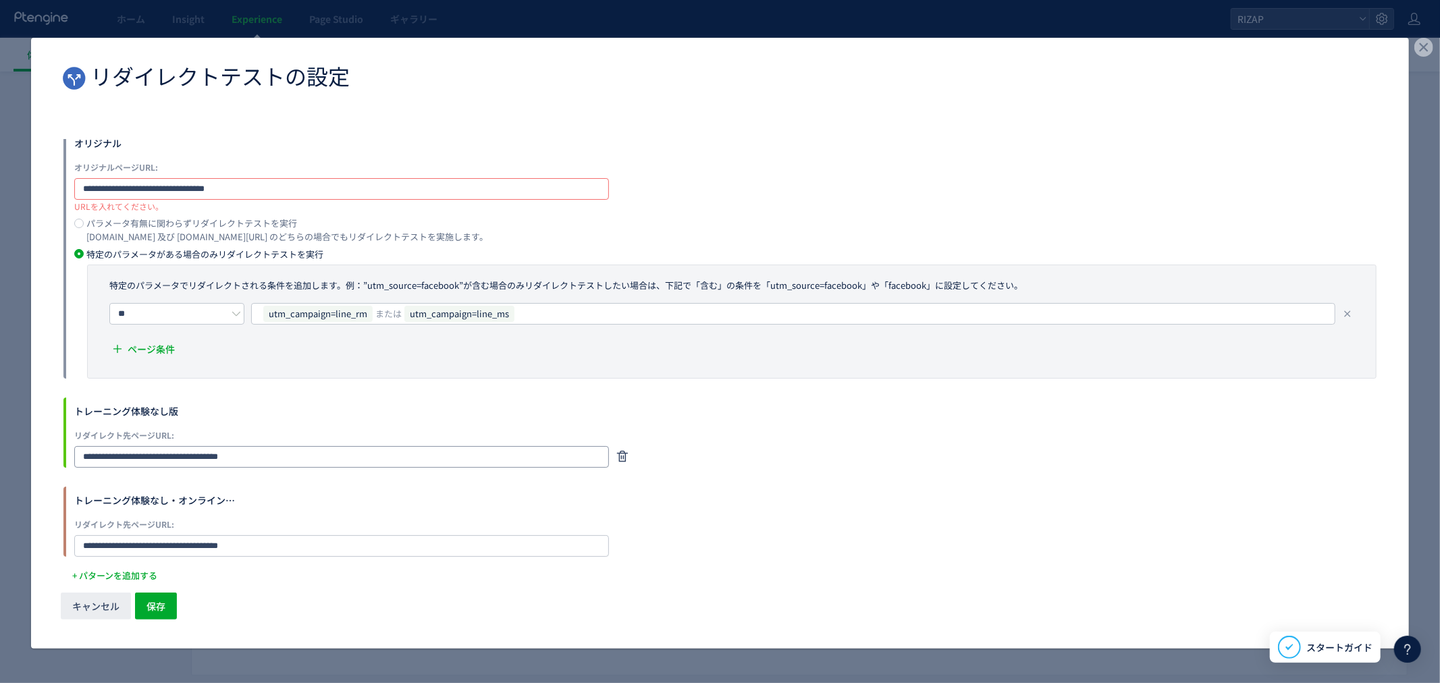
type input "**********"
drag, startPoint x: 285, startPoint y: 457, endPoint x: 49, endPoint y: 457, distance: 236.2
click at [49, 457] on div "**********" at bounding box center [719, 345] width 1377 height 487
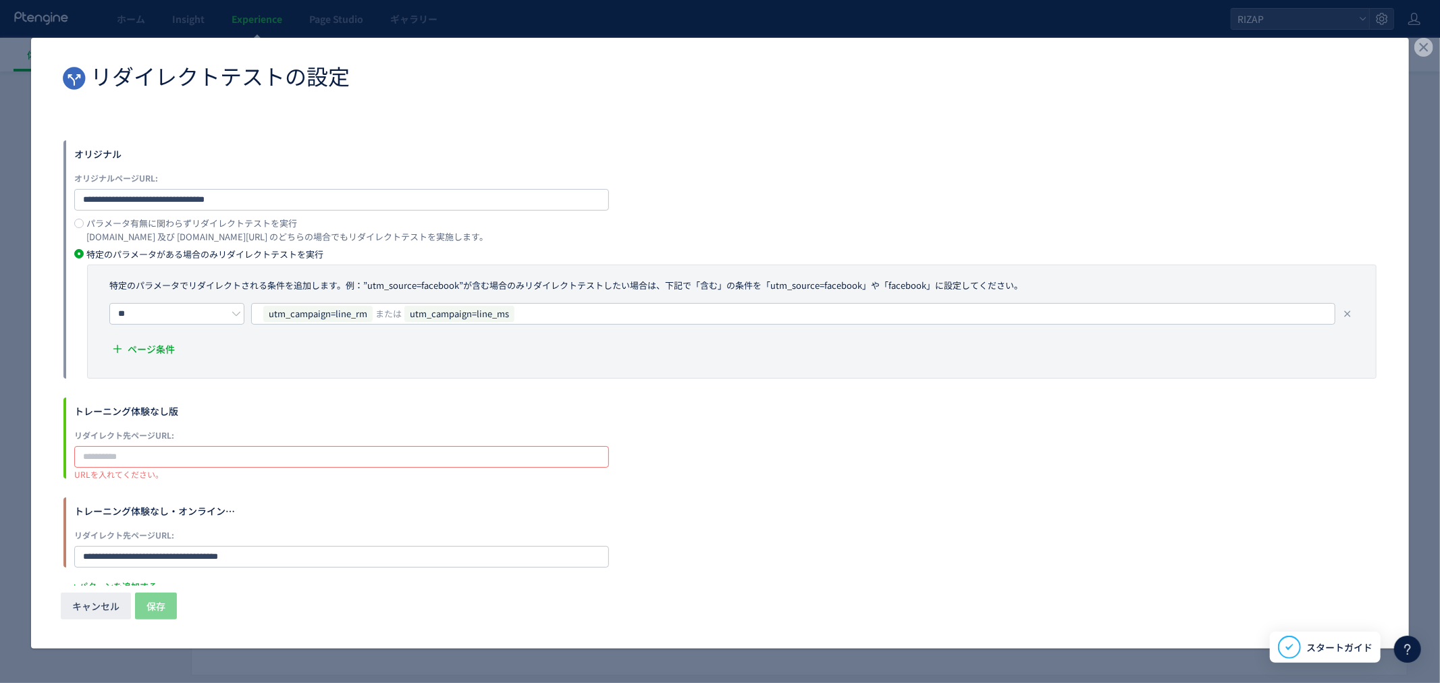
scroll to position [48, 0]
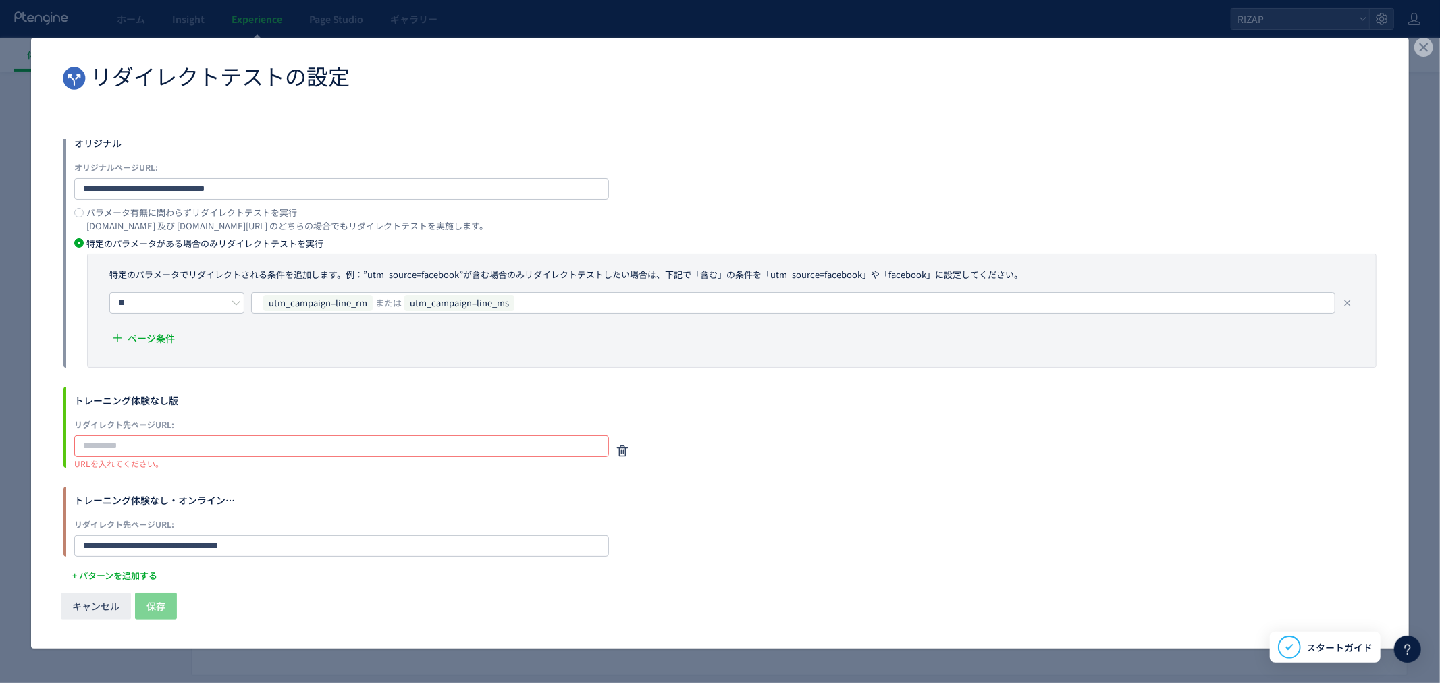
click at [131, 443] on input "dialog" at bounding box center [341, 446] width 535 height 22
paste input "**********"
type input "**********"
click at [623, 542] on use "dialog" at bounding box center [622, 545] width 11 height 11
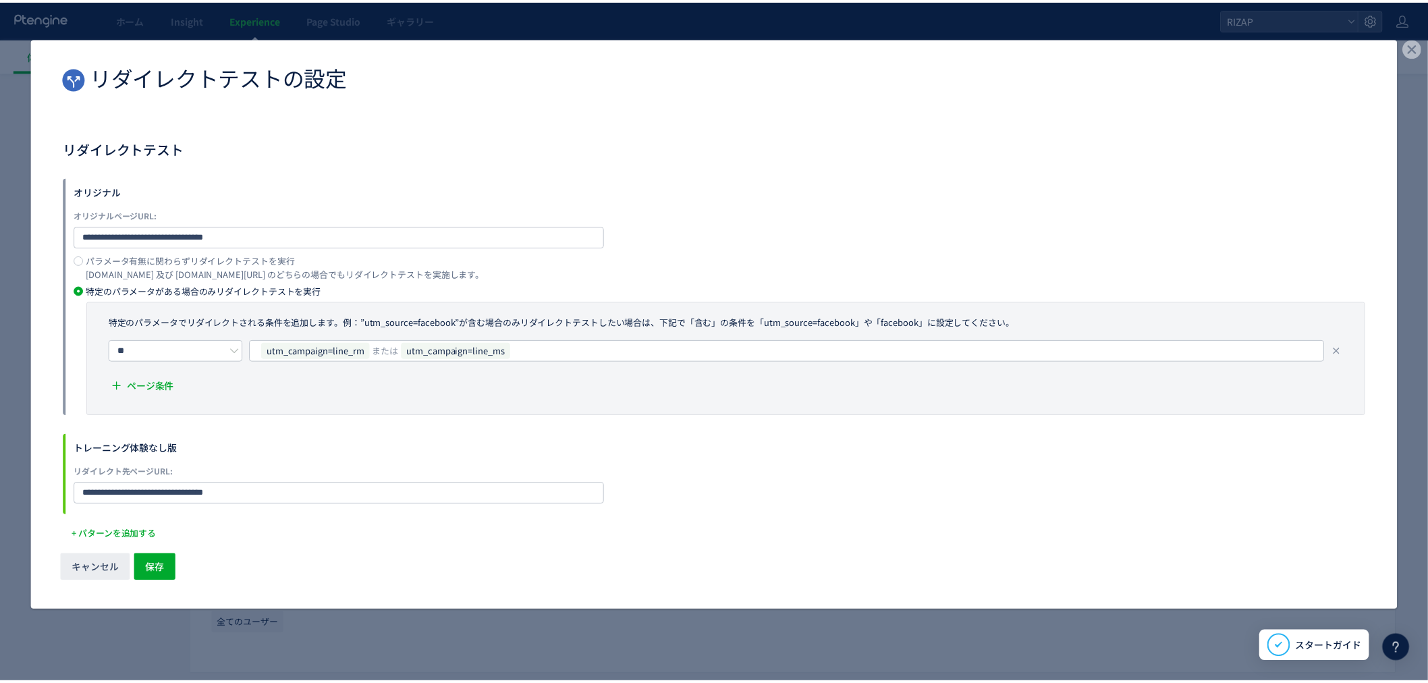
scroll to position [0, 0]
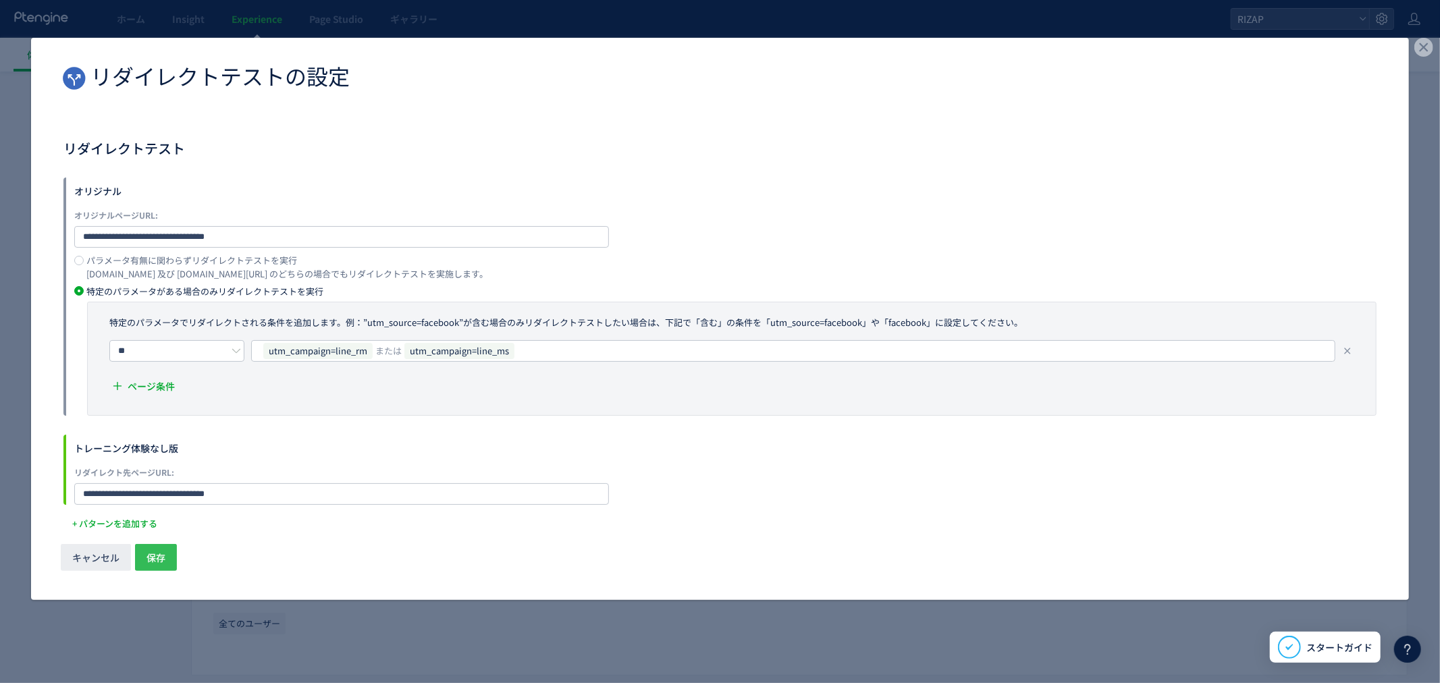
click at [159, 555] on span "保存" at bounding box center [155, 557] width 19 height 27
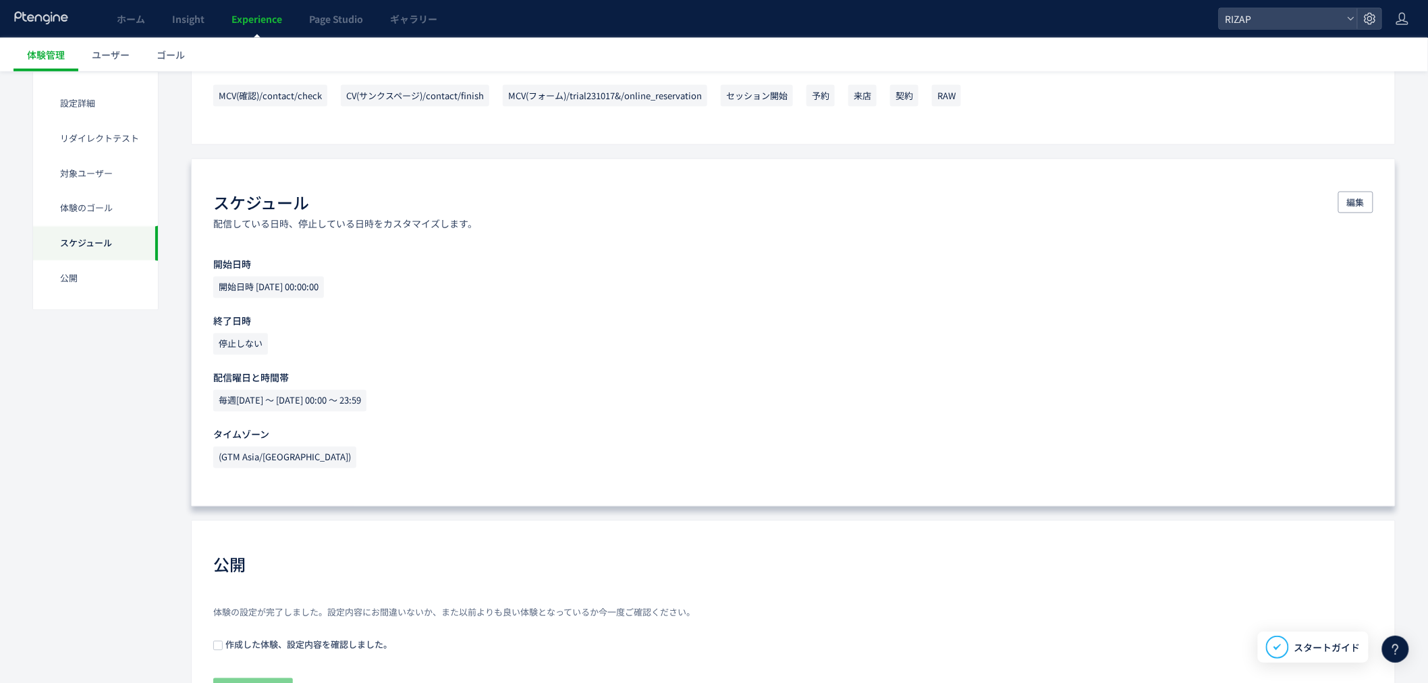
scroll to position [900, 0]
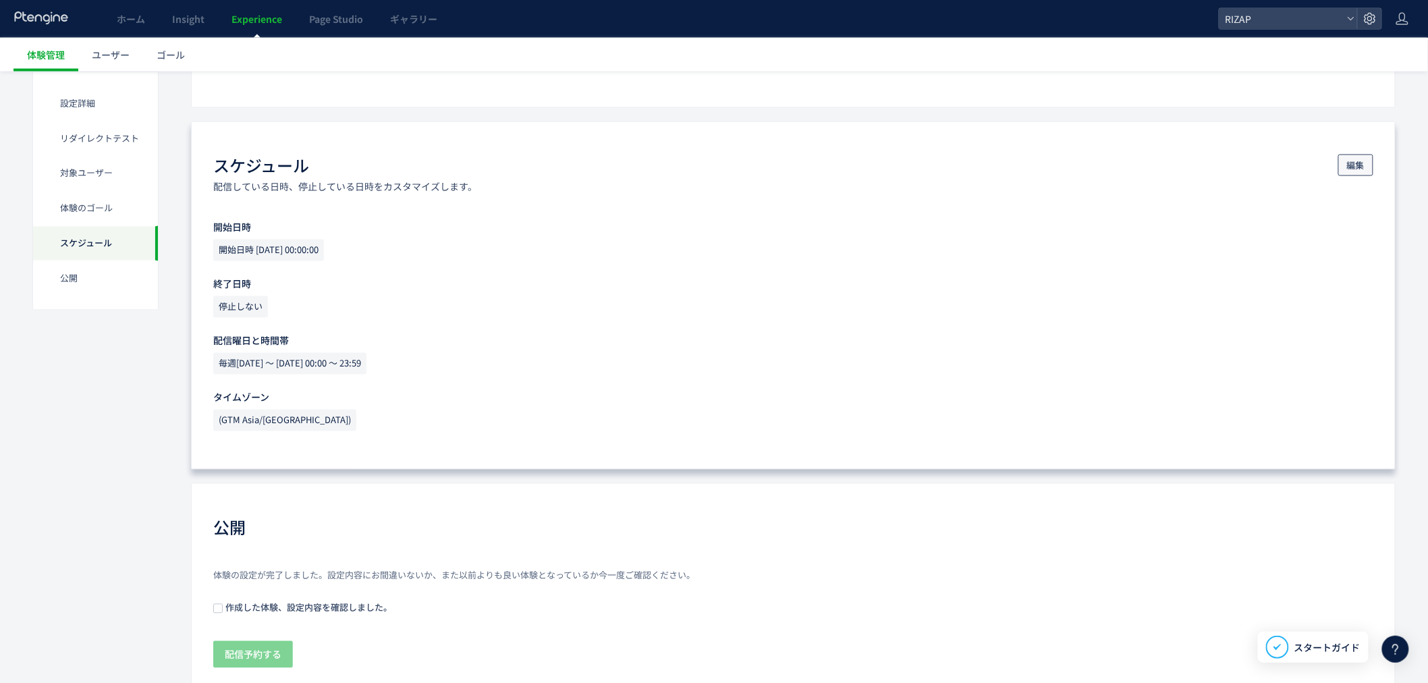
click at [1359, 162] on span "編集" at bounding box center [1356, 166] width 18 height 22
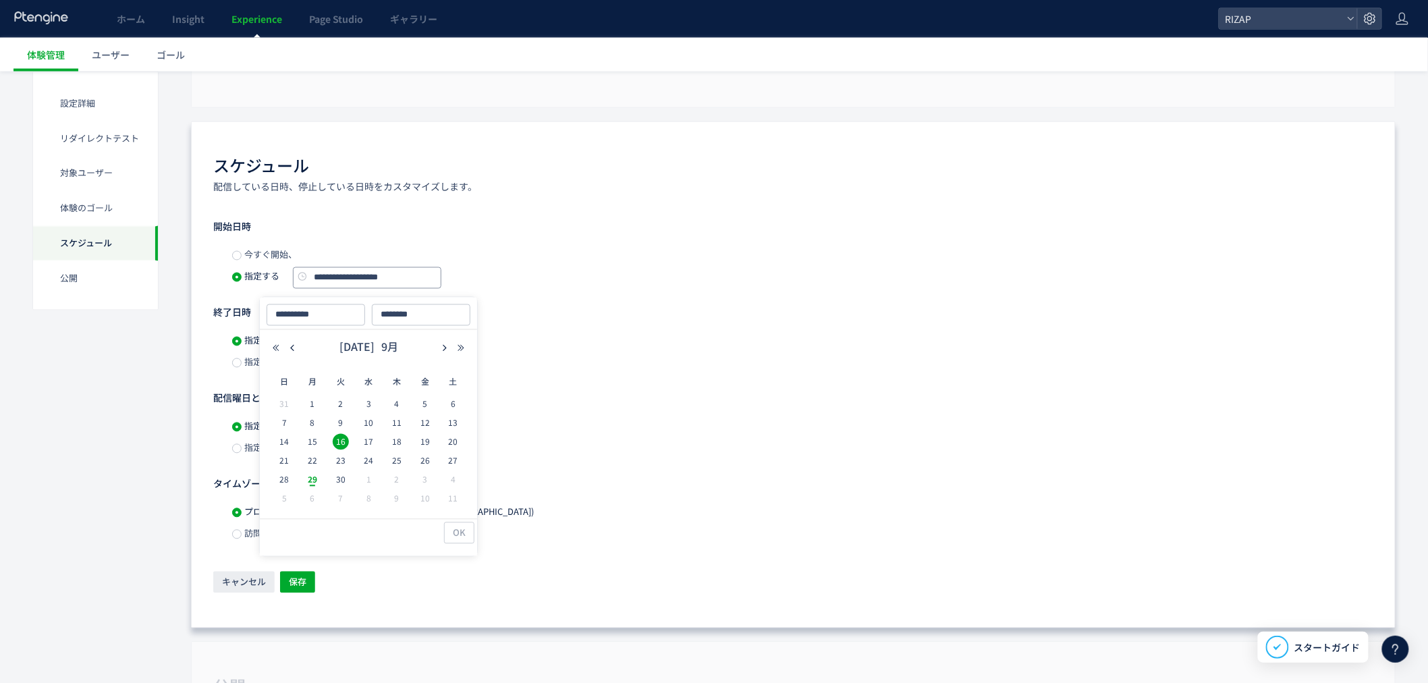
click at [327, 278] on input "**********" at bounding box center [367, 278] width 148 height 22
click at [346, 477] on span "30" at bounding box center [341, 480] width 16 height 16
type input "**********"
click at [350, 277] on input "**********" at bounding box center [367, 278] width 148 height 22
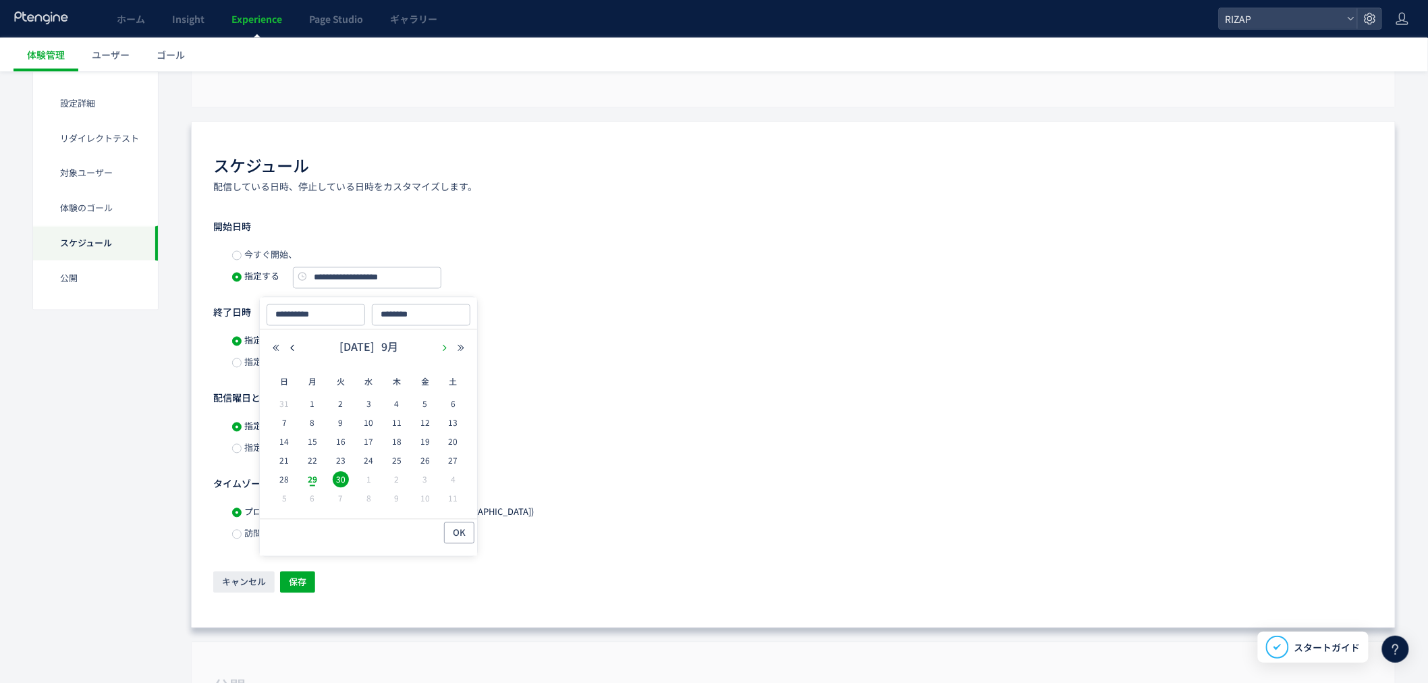
click at [437, 344] on button "button" at bounding box center [445, 348] width 16 height 9
click at [366, 402] on span "1" at bounding box center [368, 404] width 16 height 16
type input "**********"
click at [463, 524] on span "OK" at bounding box center [459, 533] width 13 height 22
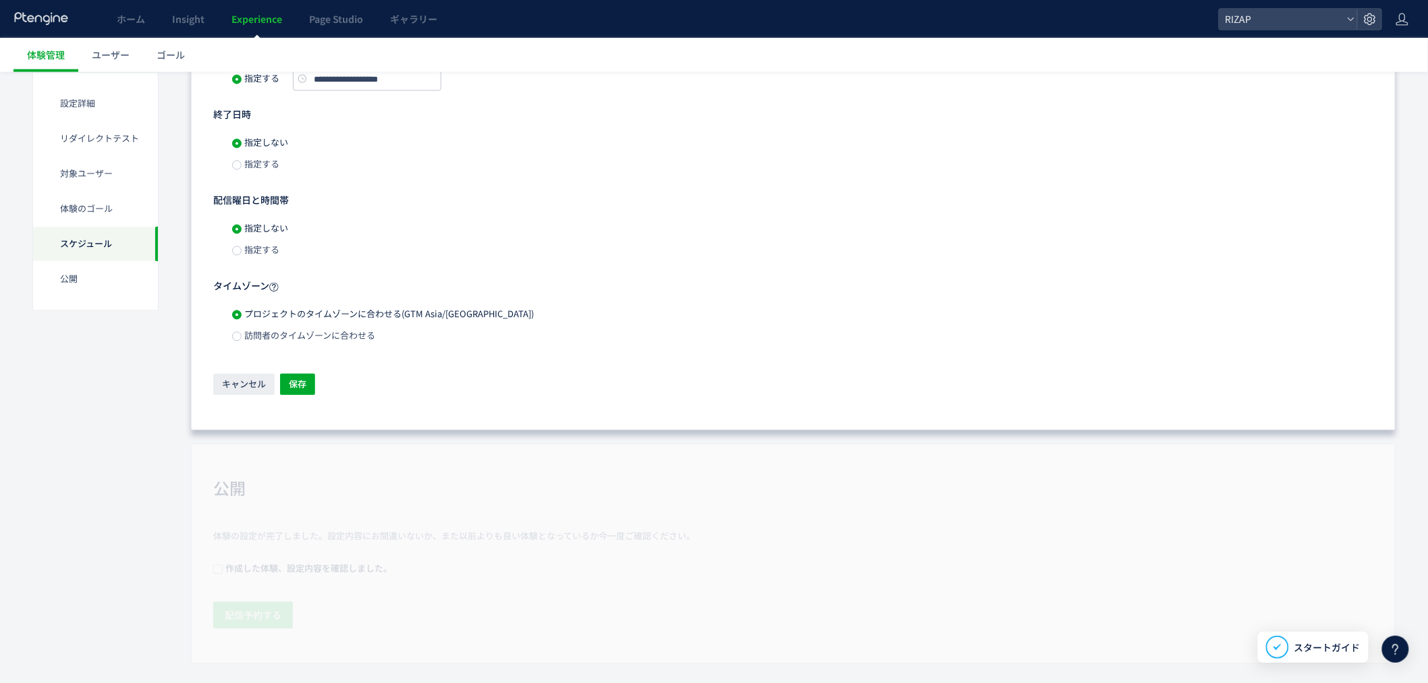
scroll to position [1121, 0]
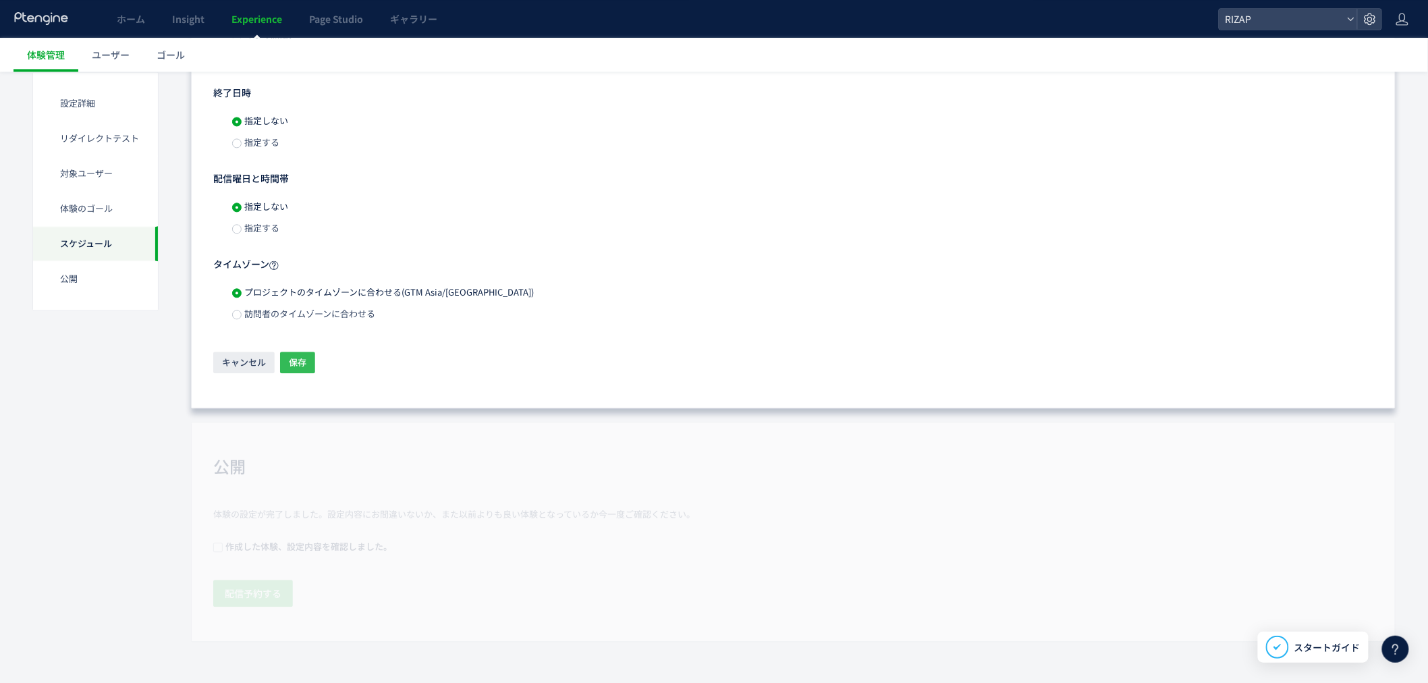
click at [304, 360] on span "保存" at bounding box center [298, 363] width 18 height 22
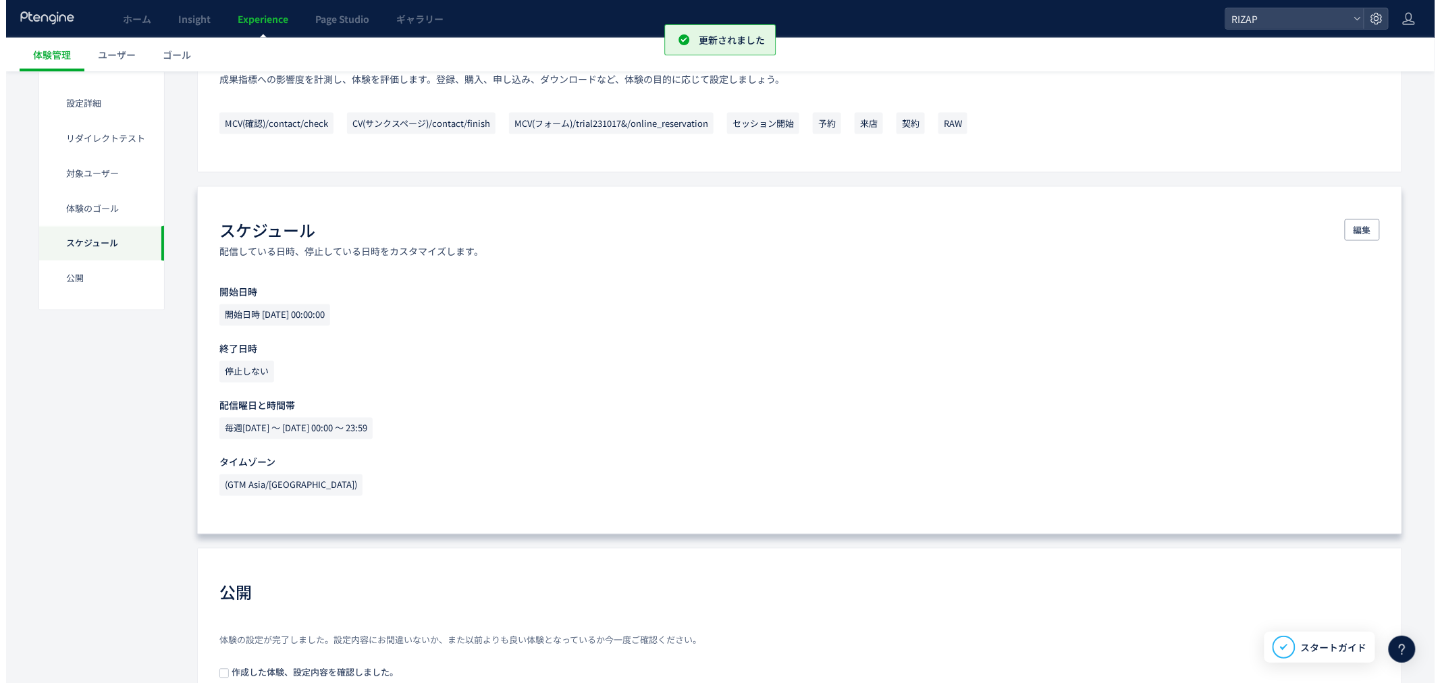
scroll to position [962, 0]
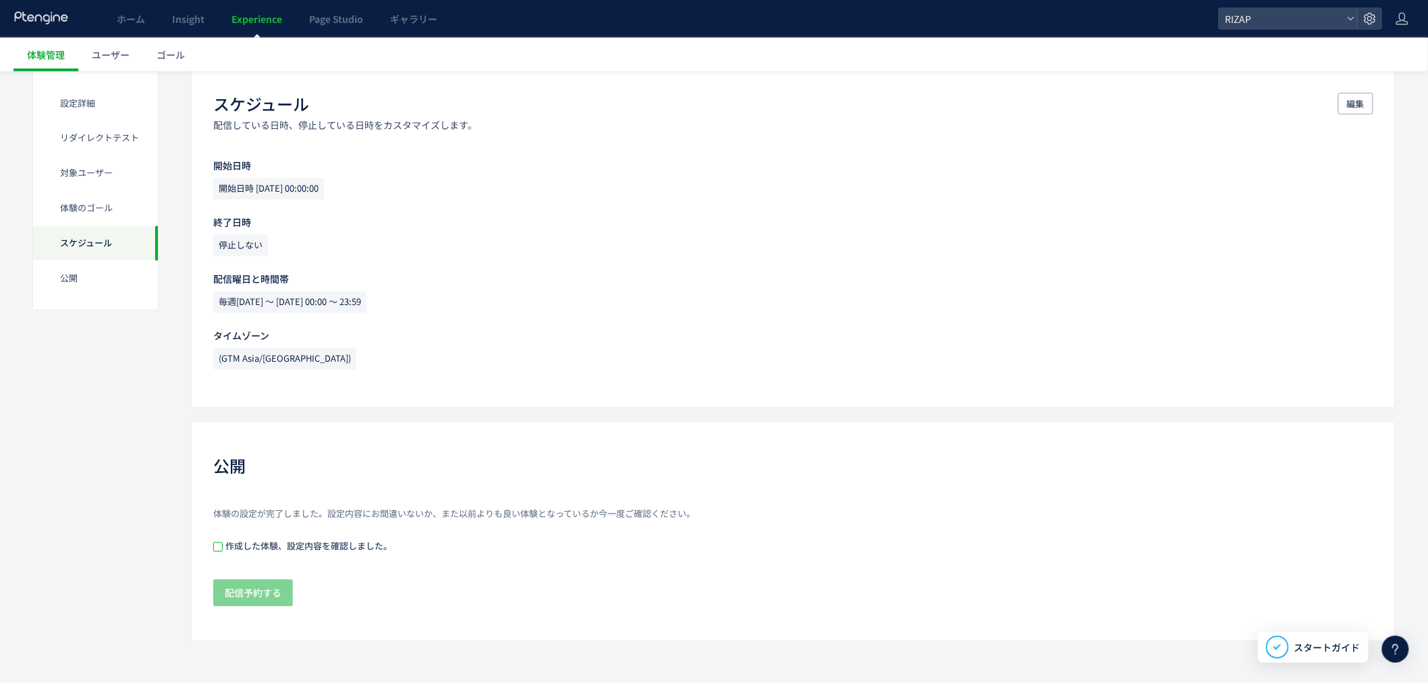
click at [219, 549] on span at bounding box center [217, 547] width 9 height 9
click at [240, 599] on span "配信予約する" at bounding box center [253, 593] width 57 height 27
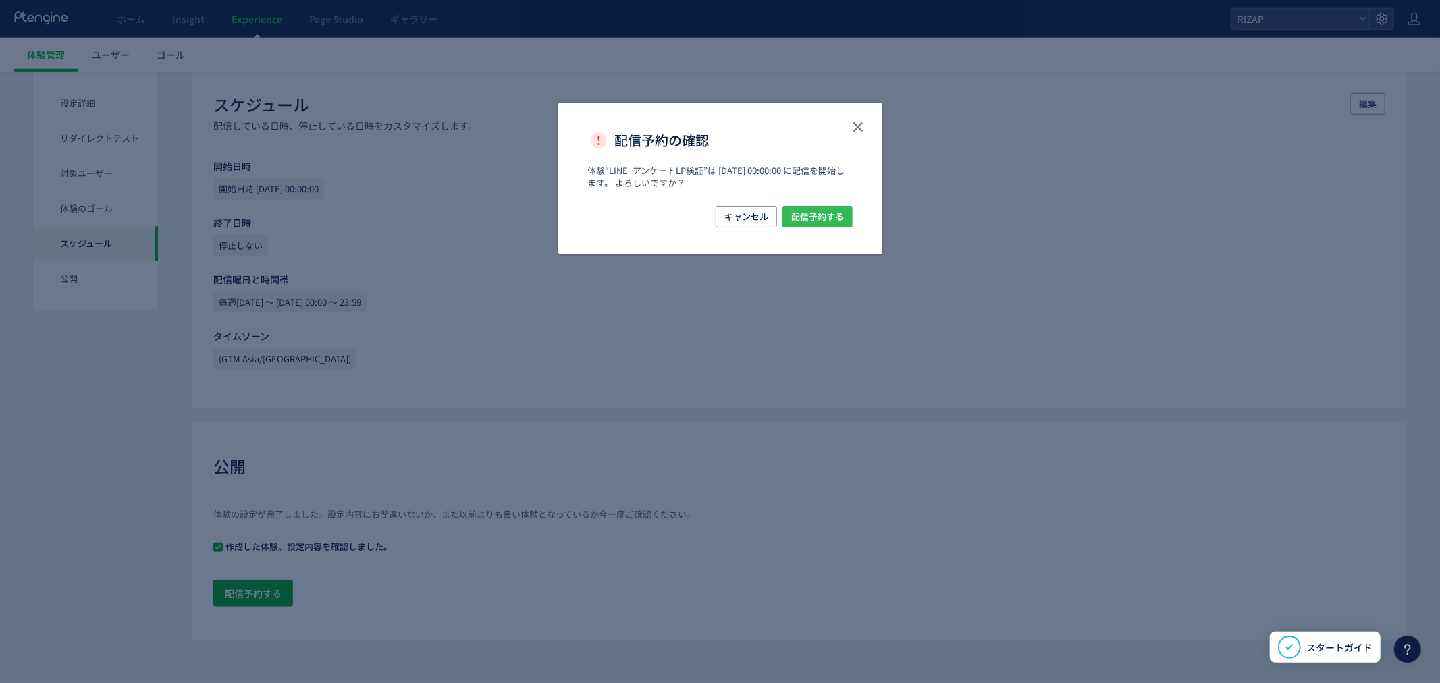
click at [813, 217] on span "配信予約する" at bounding box center [817, 217] width 53 height 22
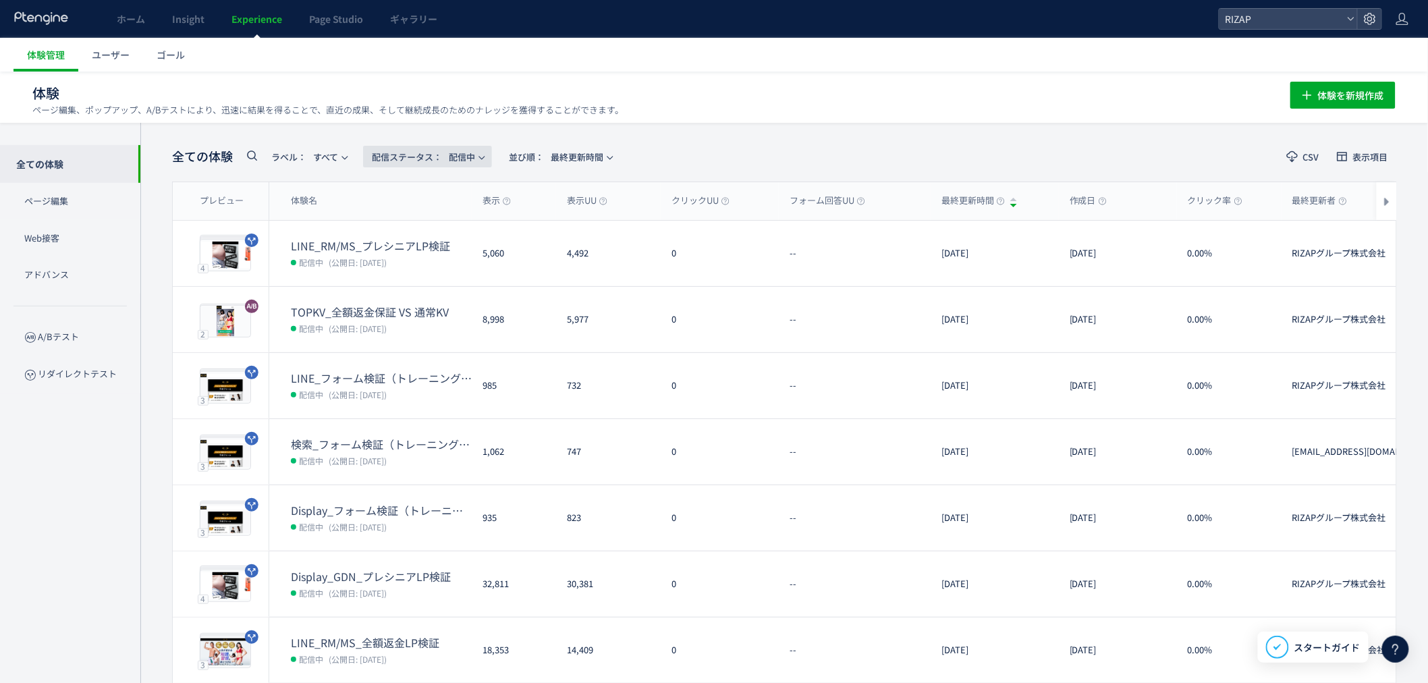
click at [475, 151] on span "配信ステータス​： 配信中" at bounding box center [423, 157] width 103 height 22
click at [425, 246] on li "予約中" at bounding box center [431, 243] width 55 height 24
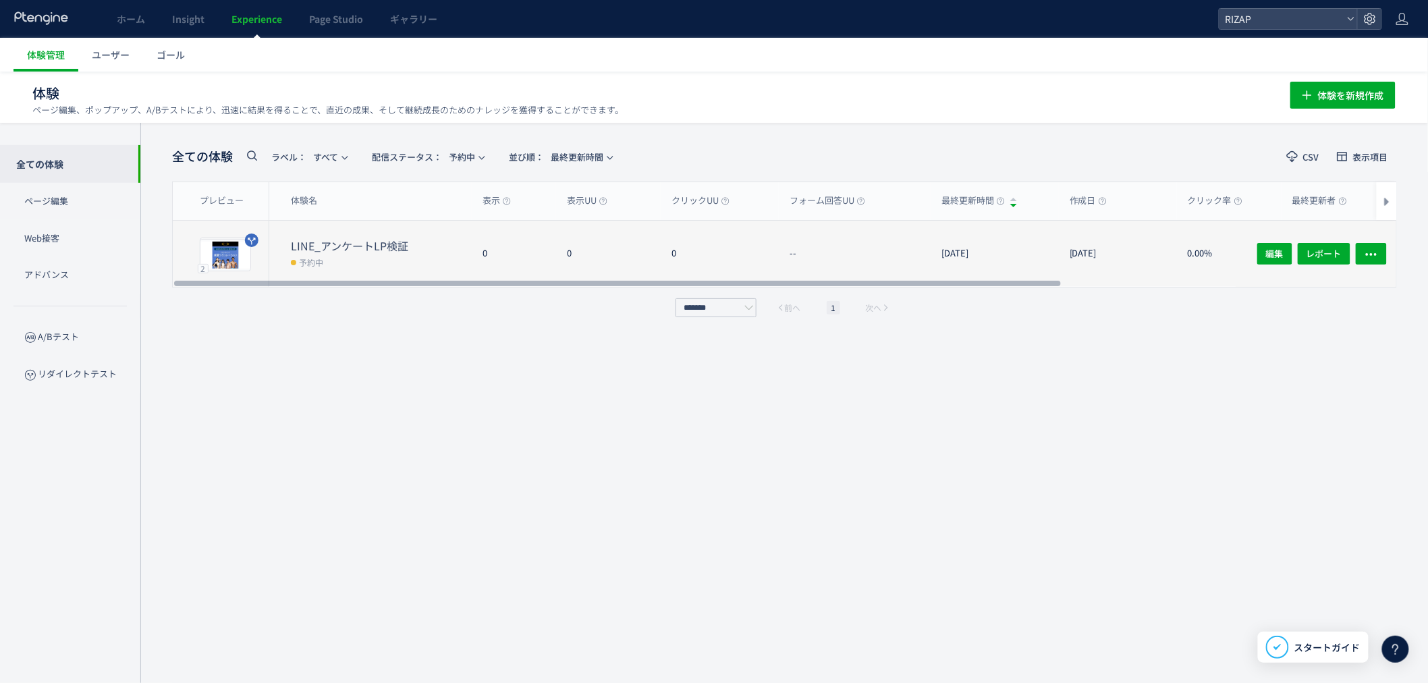
click at [364, 253] on dd "予約中" at bounding box center [381, 262] width 181 height 18
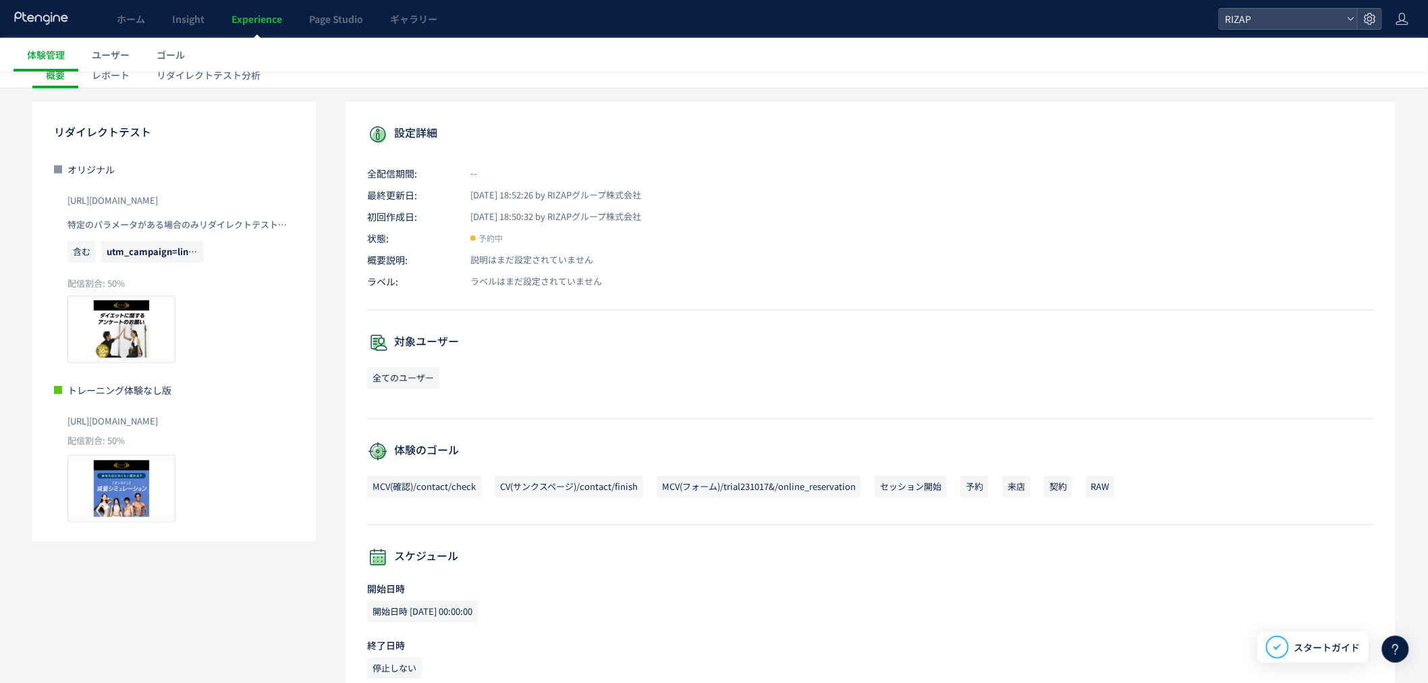
scroll to position [61, 0]
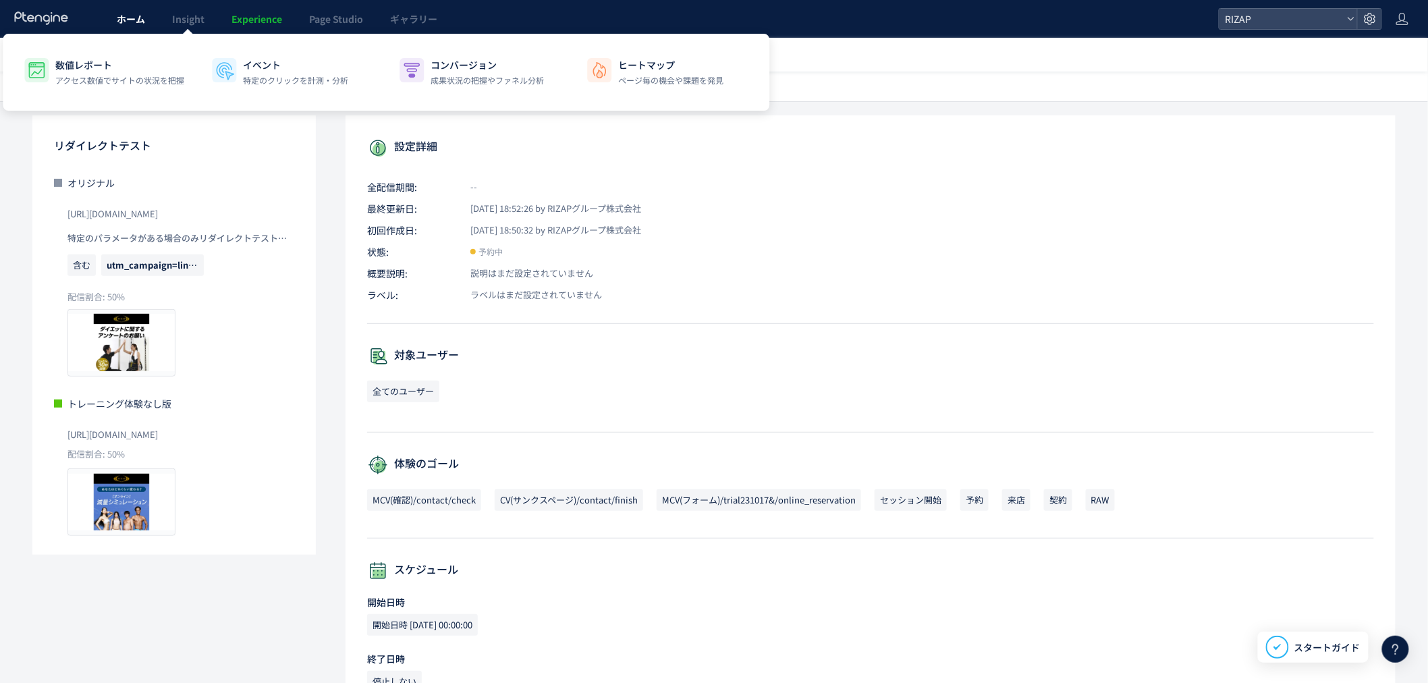
click at [127, 14] on span "ホーム" at bounding box center [131, 18] width 28 height 13
